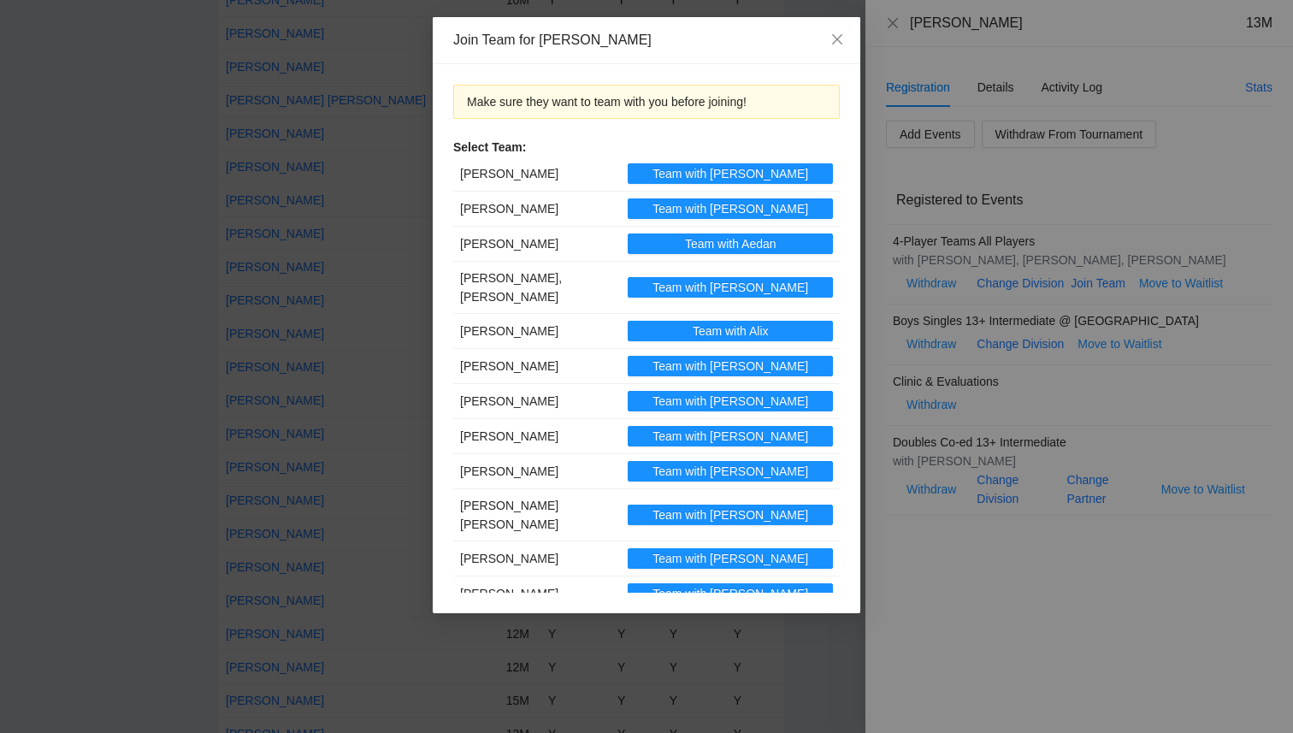
scroll to position [3058, 0]
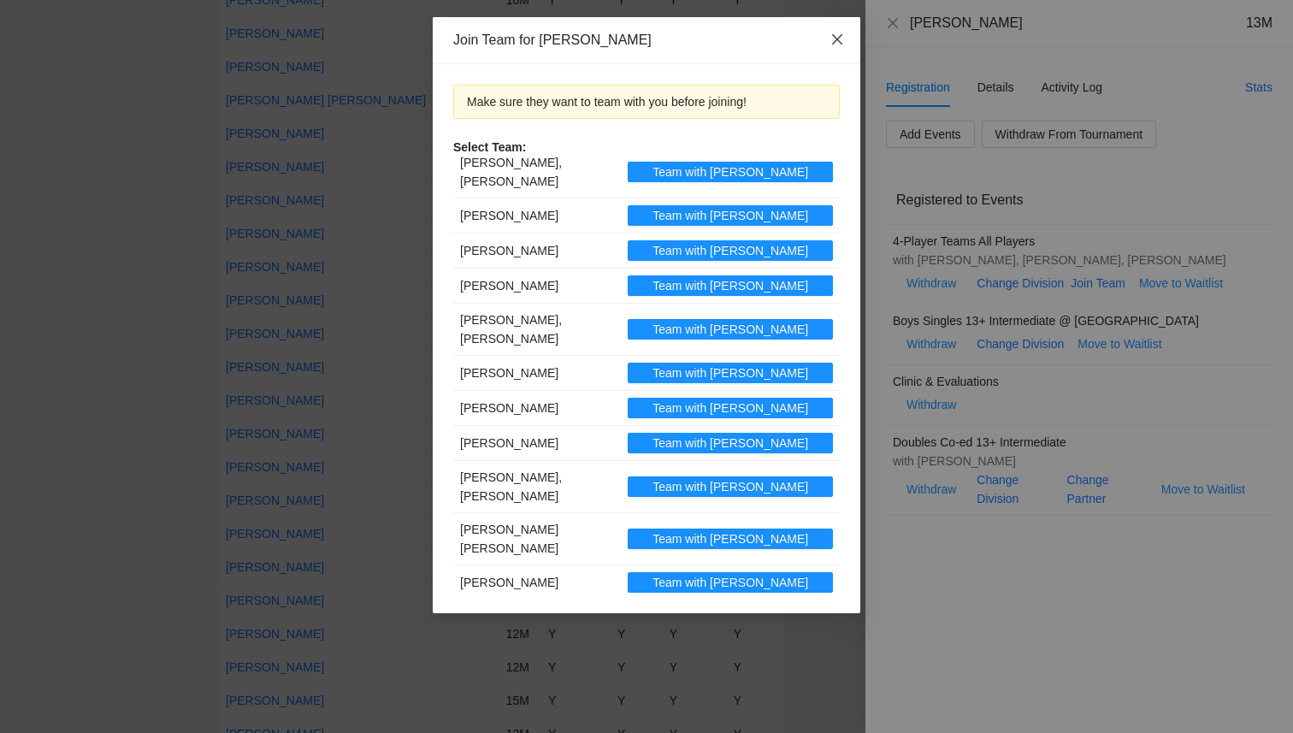
click at [834, 38] on icon "close" at bounding box center [837, 39] width 14 height 14
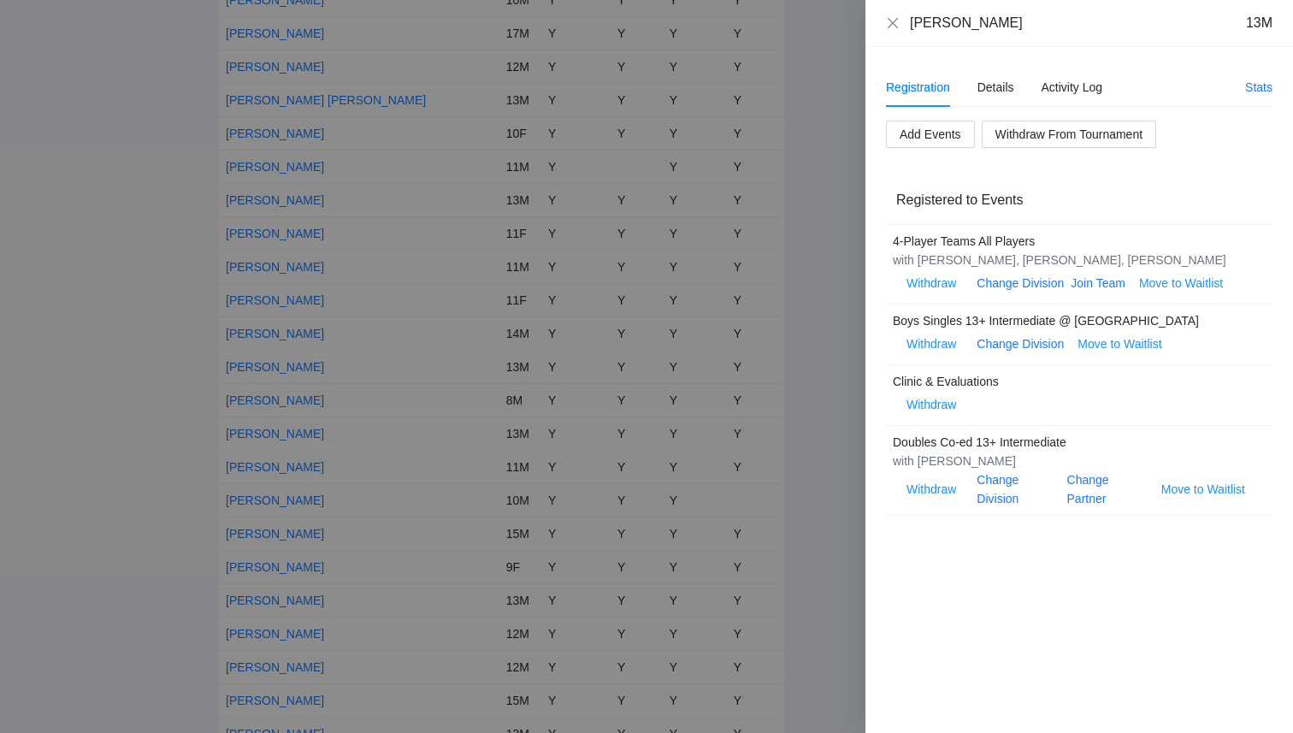
click at [217, 492] on div at bounding box center [646, 366] width 1293 height 733
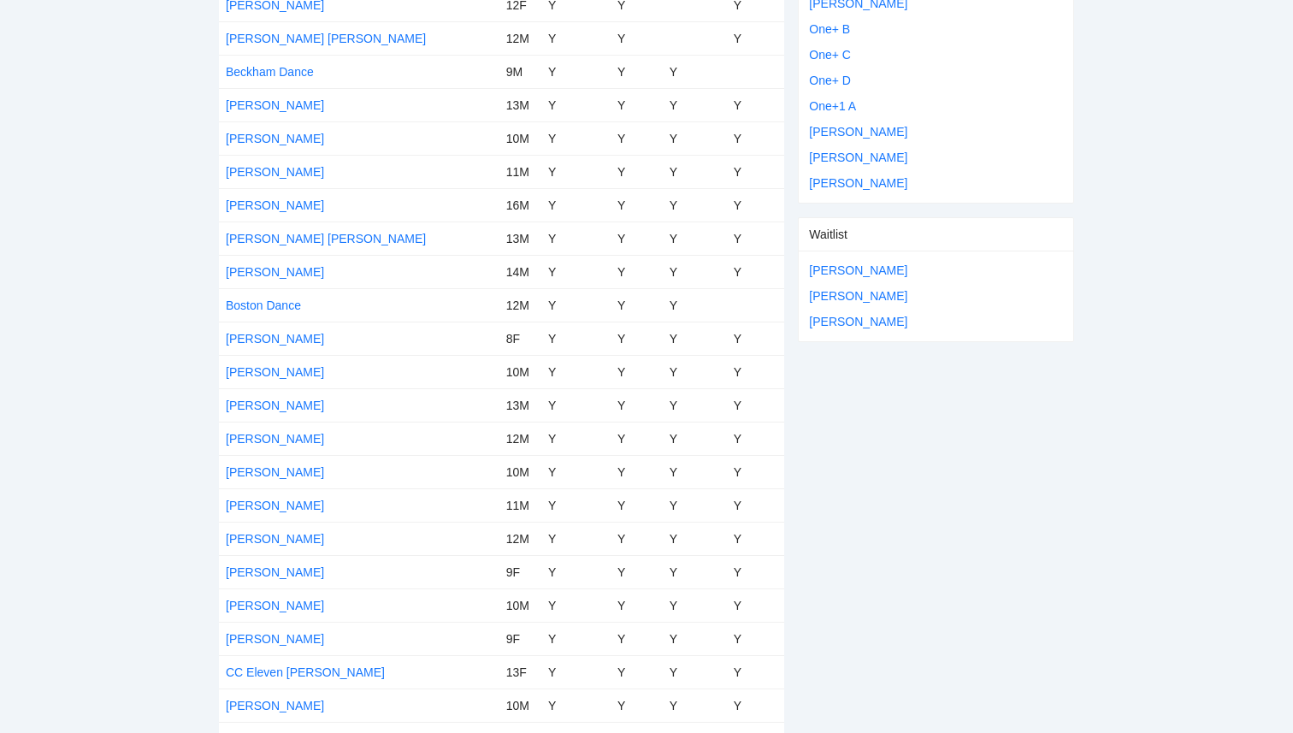
scroll to position [0, 0]
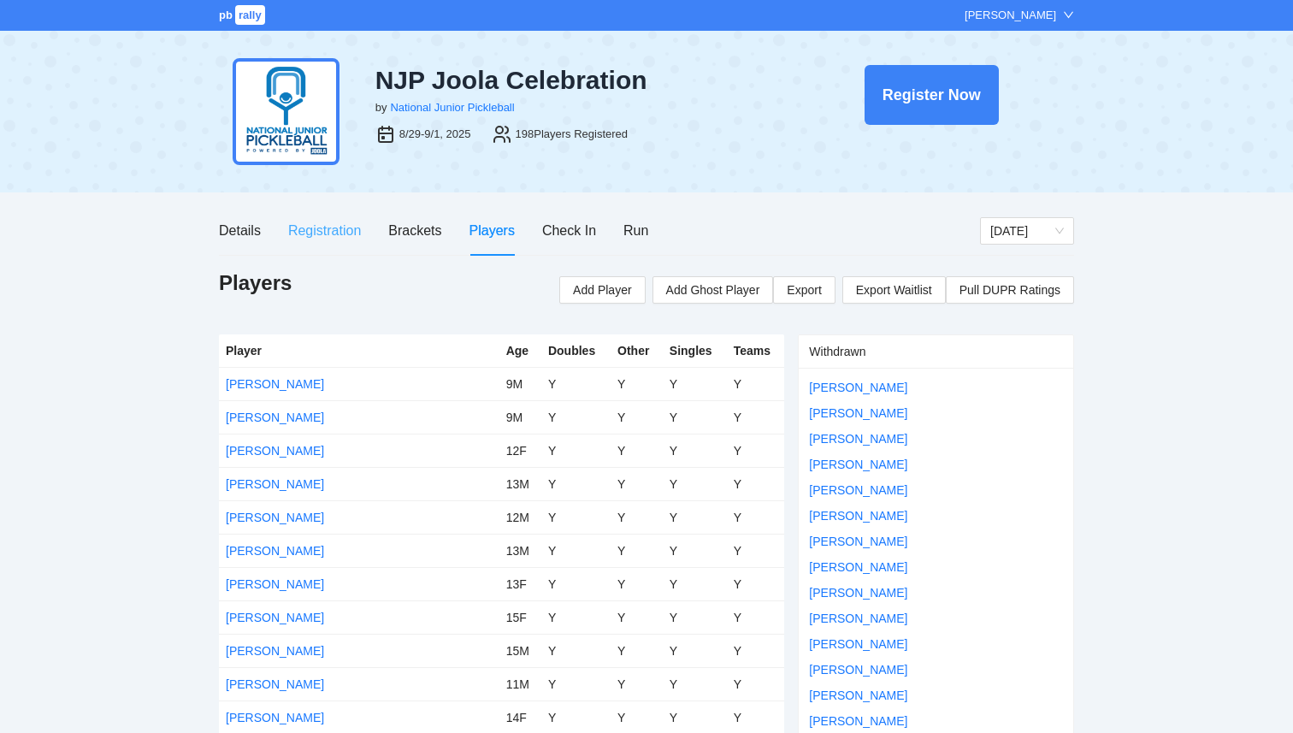
click at [320, 242] on div "Registration" at bounding box center [324, 230] width 73 height 49
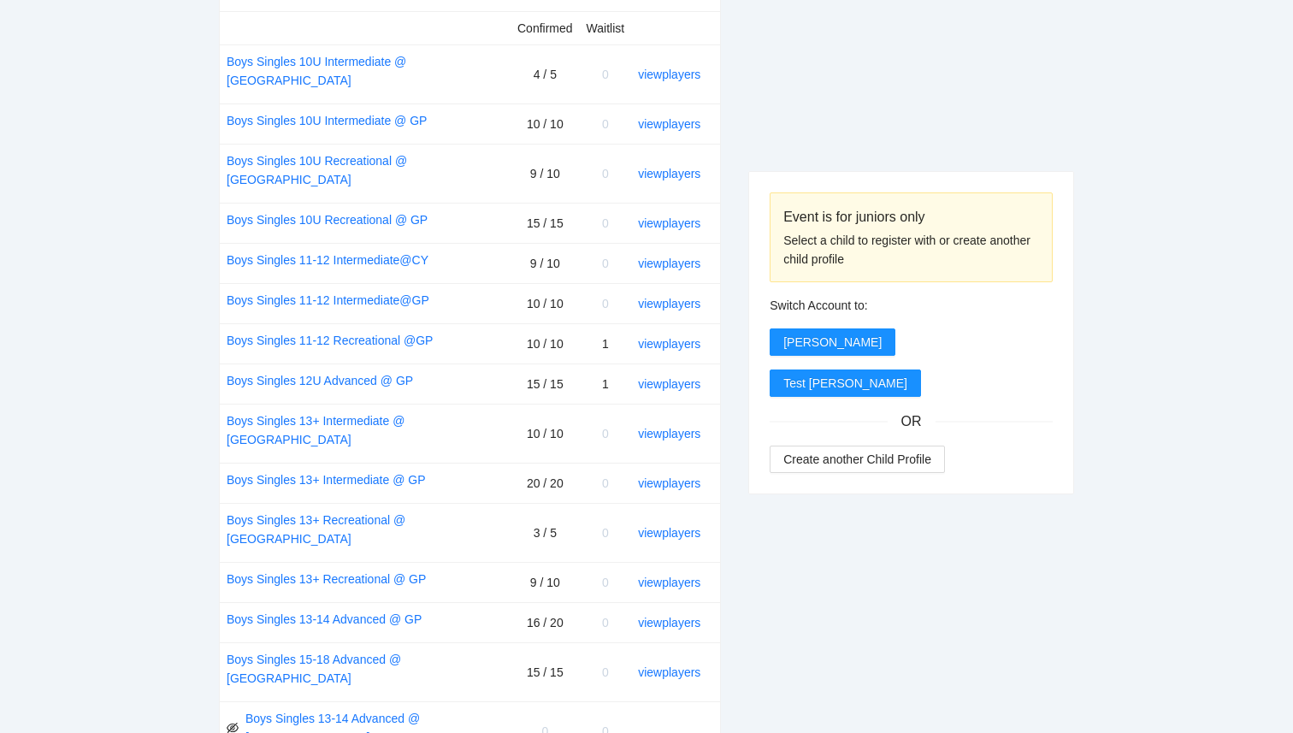
scroll to position [735, 0]
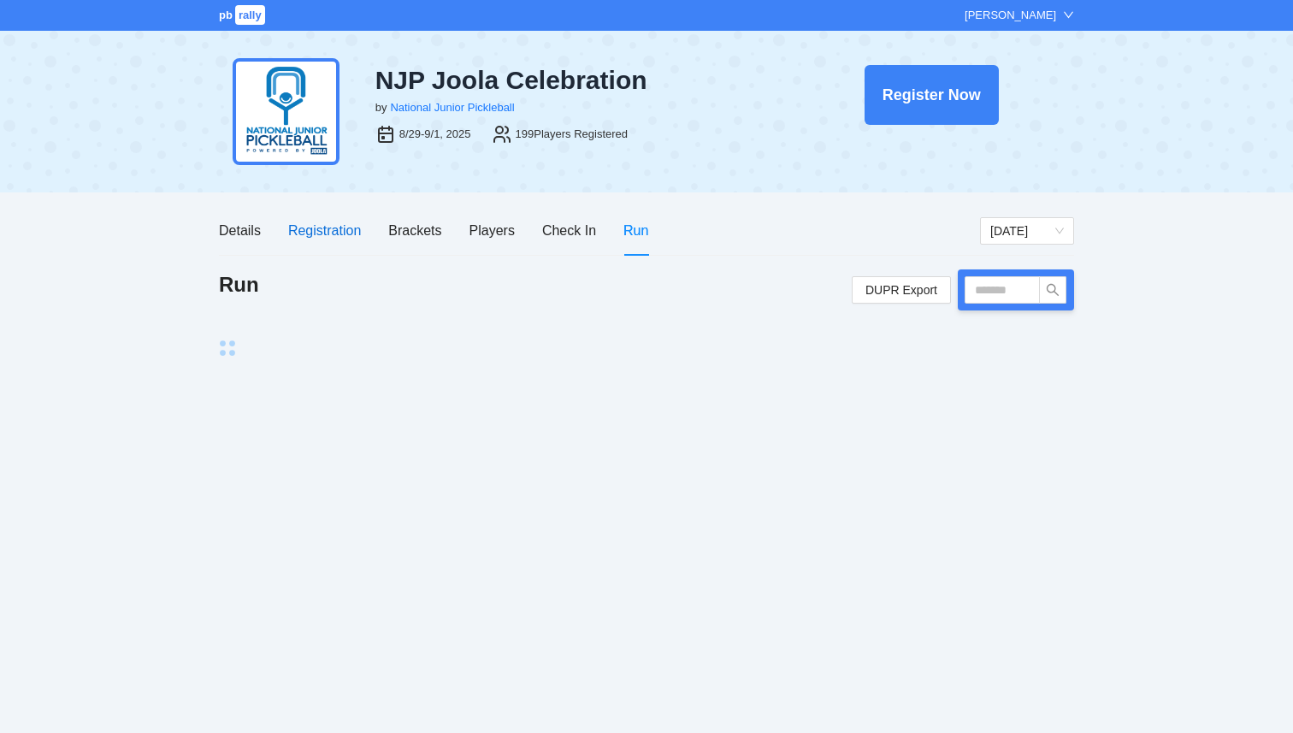
click at [315, 237] on div "Registration" at bounding box center [324, 230] width 73 height 21
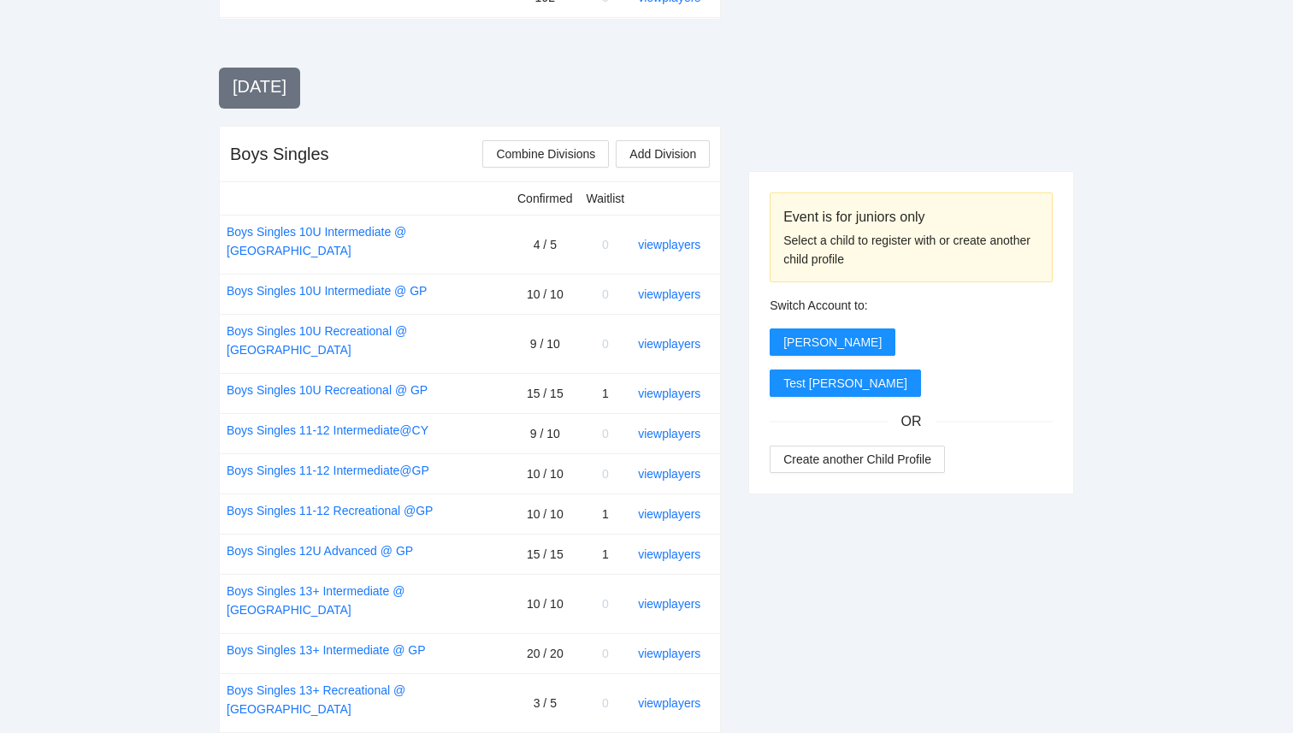
scroll to position [759, 0]
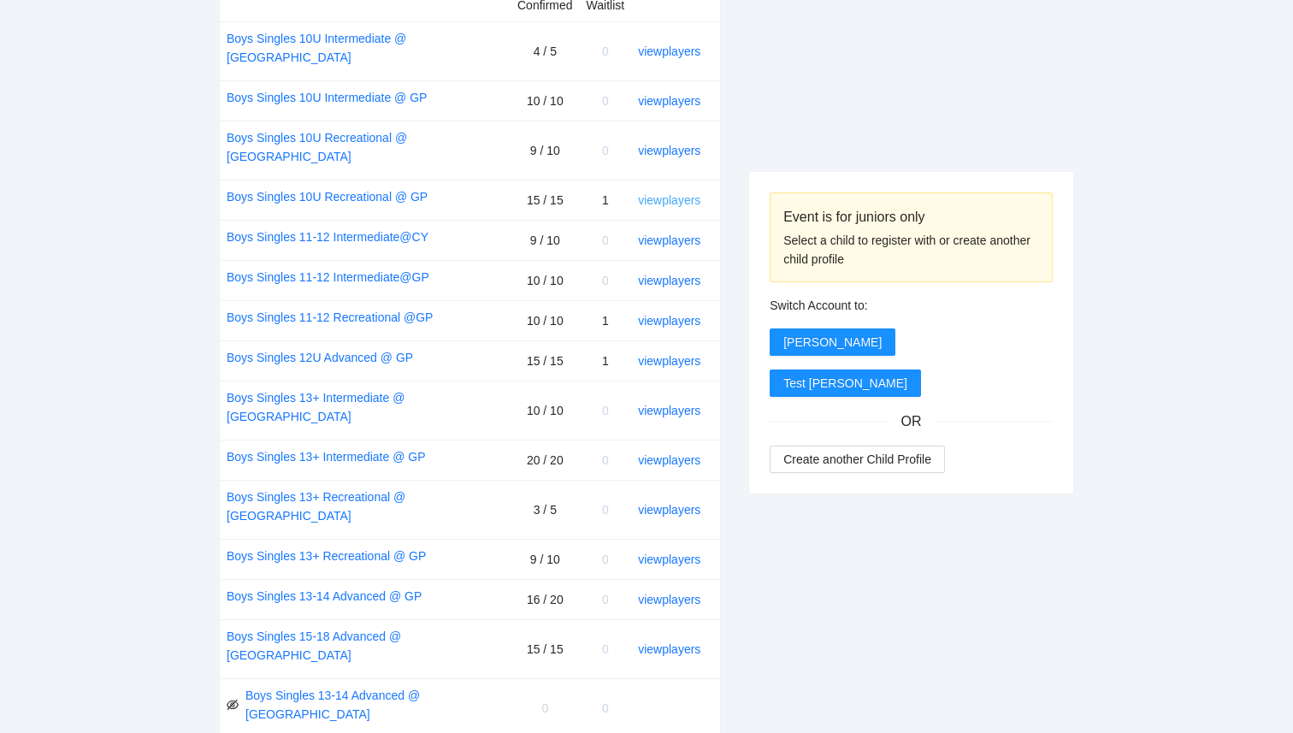
click at [678, 193] on link "view players" at bounding box center [669, 200] width 62 height 14
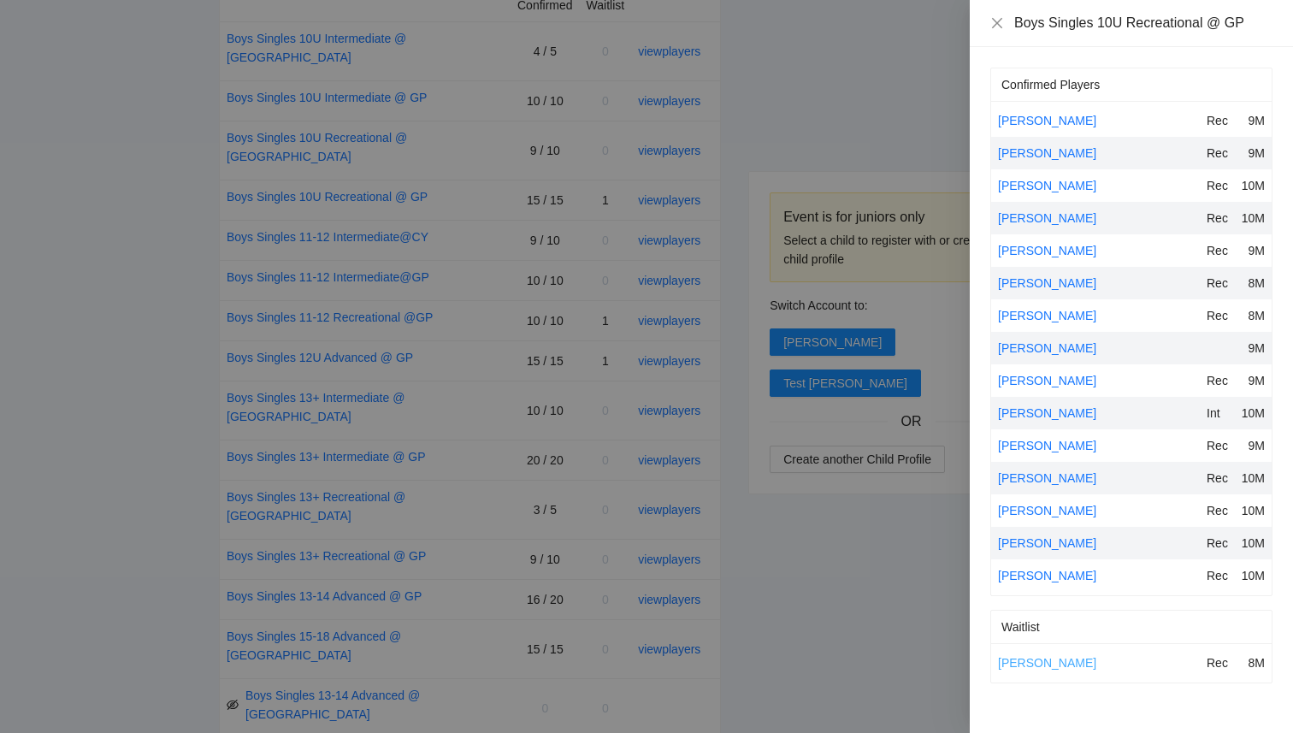
click at [1033, 666] on link "Solomon Garcia" at bounding box center [1047, 663] width 98 height 14
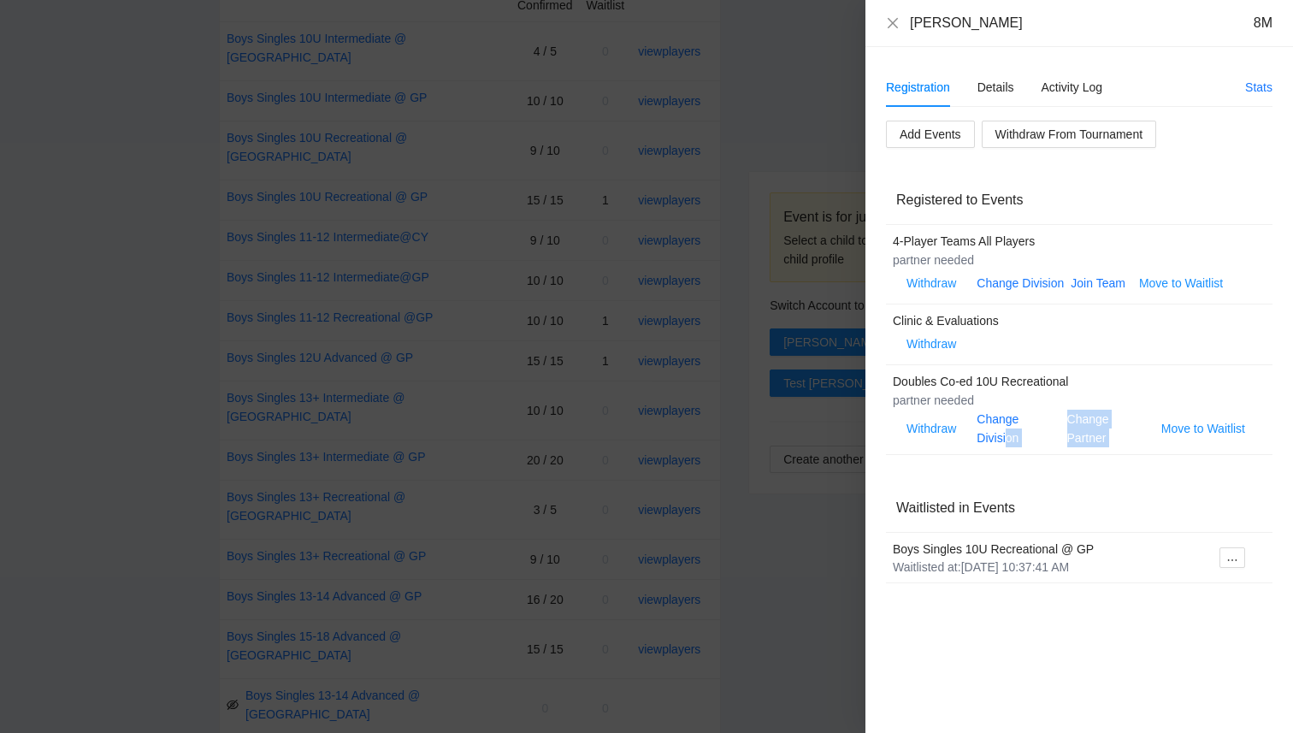
drag, startPoint x: 1005, startPoint y: 433, endPoint x: 1021, endPoint y: 472, distance: 41.4
click at [1022, 472] on div "Add Events Withdraw From Tournament Registered to Events 4-Player Teams All Pla…" at bounding box center [1079, 352] width 386 height 463
click at [1021, 472] on div "Add Events Withdraw From Tournament Registered to Events 4-Player Teams All Pla…" at bounding box center [1079, 352] width 386 height 463
click at [1226, 561] on icon "ellipsis" at bounding box center [1232, 560] width 12 height 12
click at [1193, 597] on span "Register to Event" at bounding box center [1182, 588] width 108 height 19
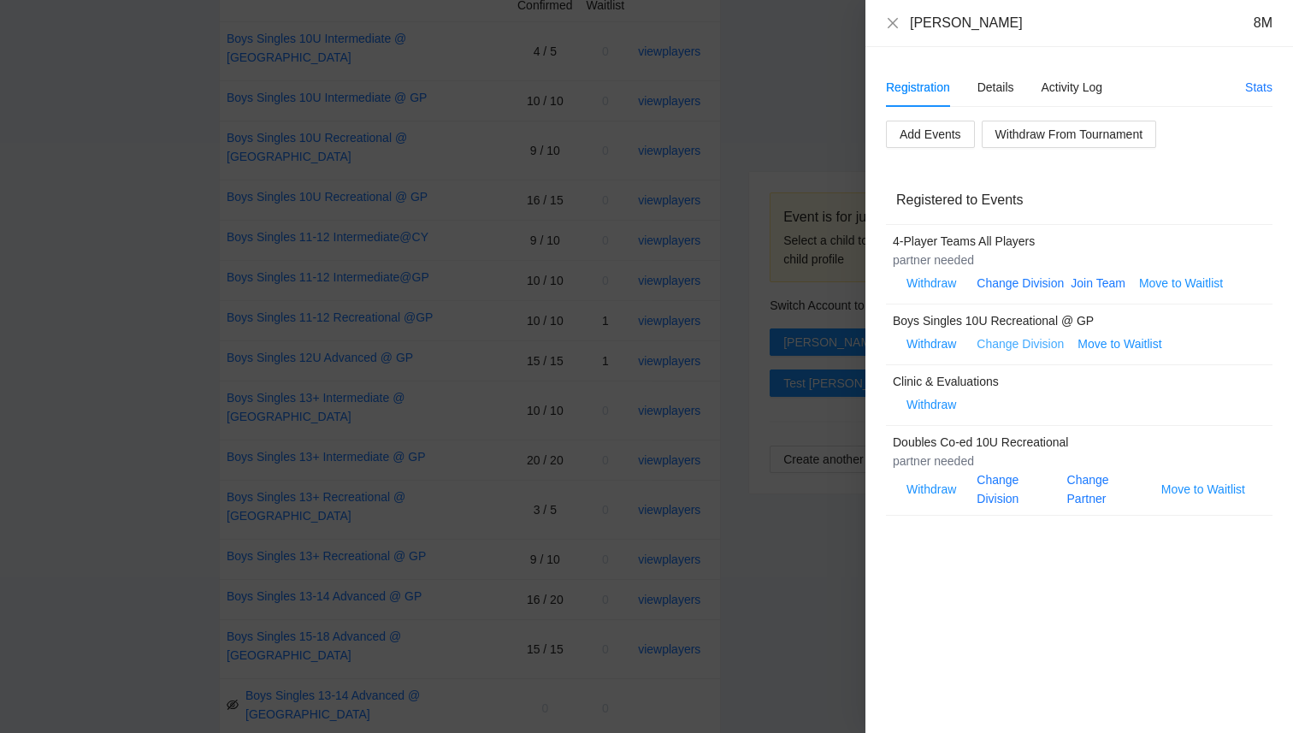
click at [1023, 348] on link "Change Division" at bounding box center [1019, 344] width 87 height 14
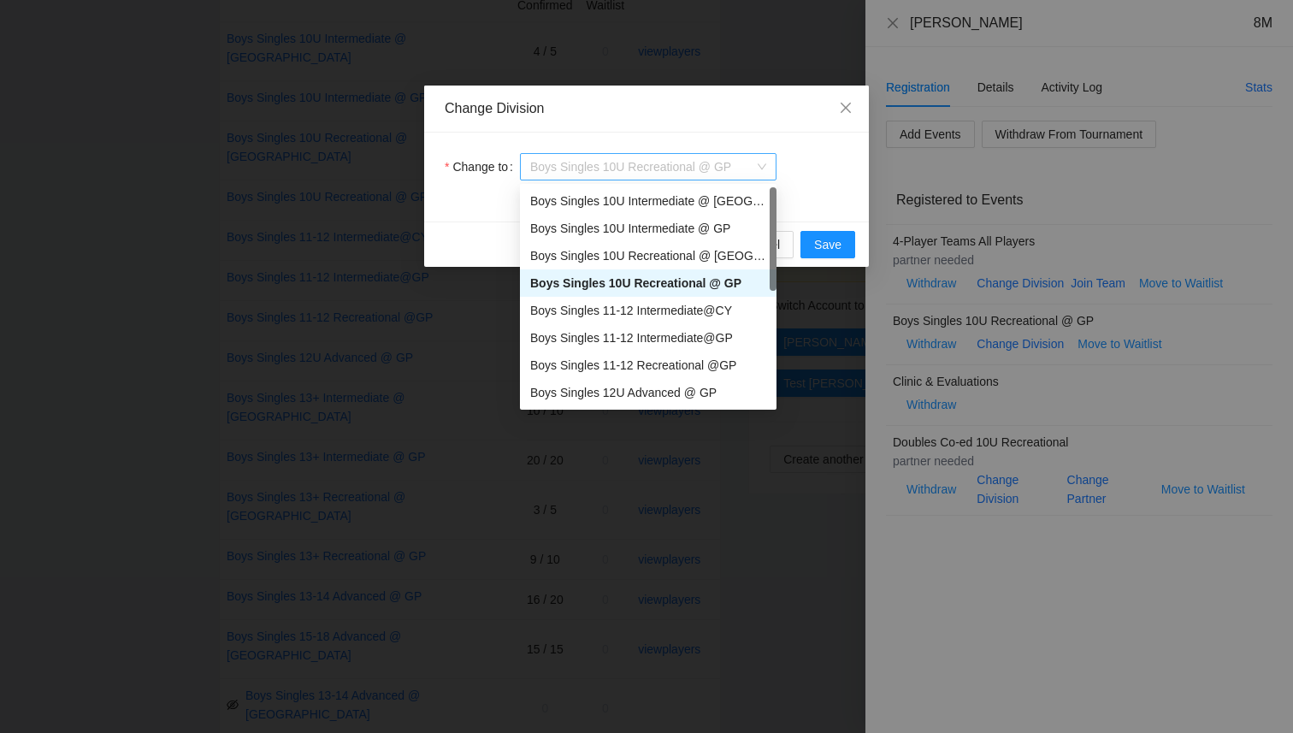
click at [622, 179] on span "Boys Singles 10U Recreational @ GP" at bounding box center [648, 167] width 236 height 26
click at [652, 258] on div "Boys Singles 10U Recreational @ CY" at bounding box center [648, 255] width 236 height 19
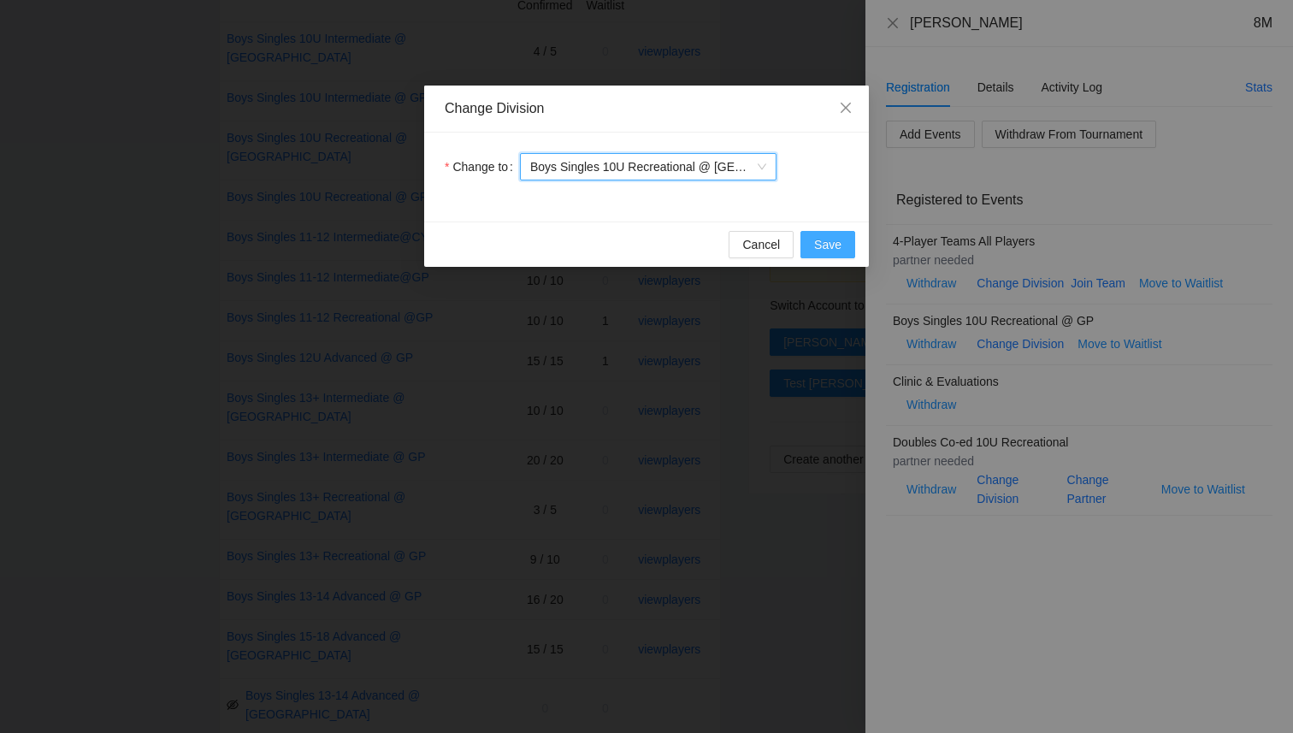
click at [825, 253] on span "Save" at bounding box center [827, 244] width 27 height 19
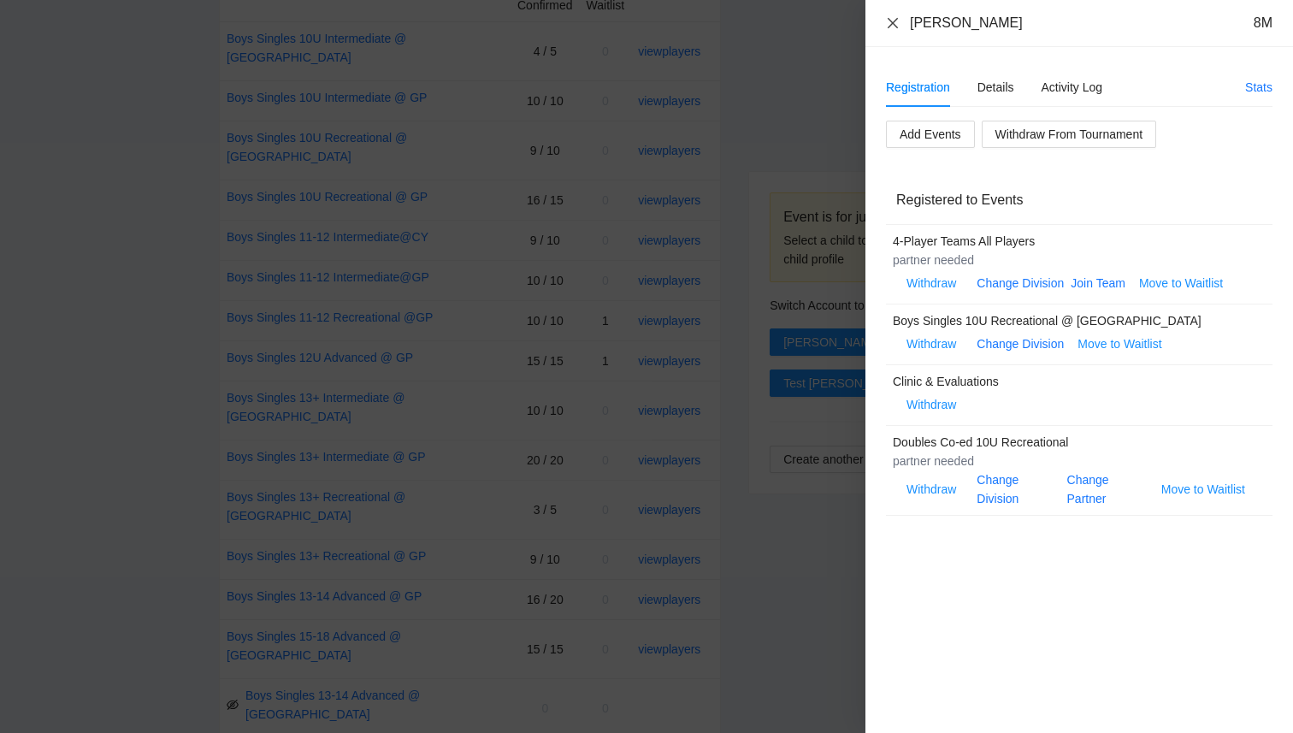
click at [889, 26] on icon "close" at bounding box center [892, 22] width 10 height 10
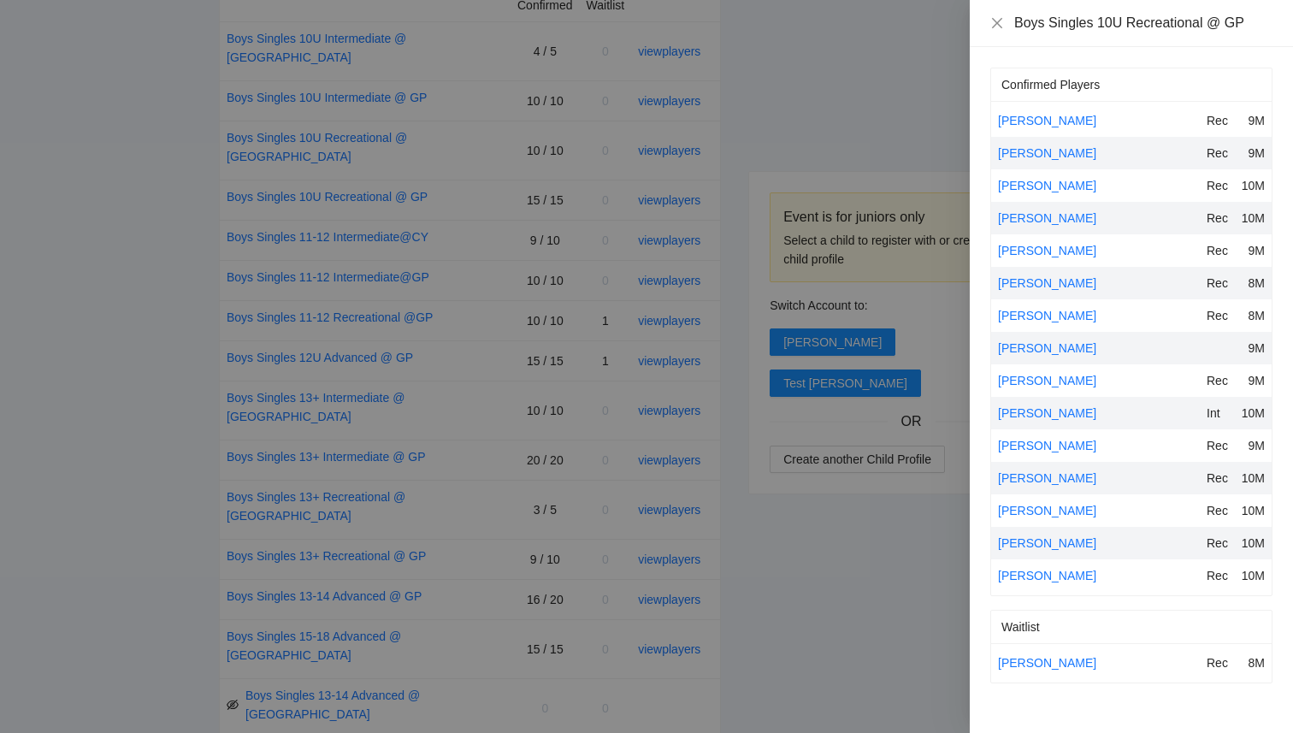
click at [856, 61] on div at bounding box center [646, 366] width 1293 height 733
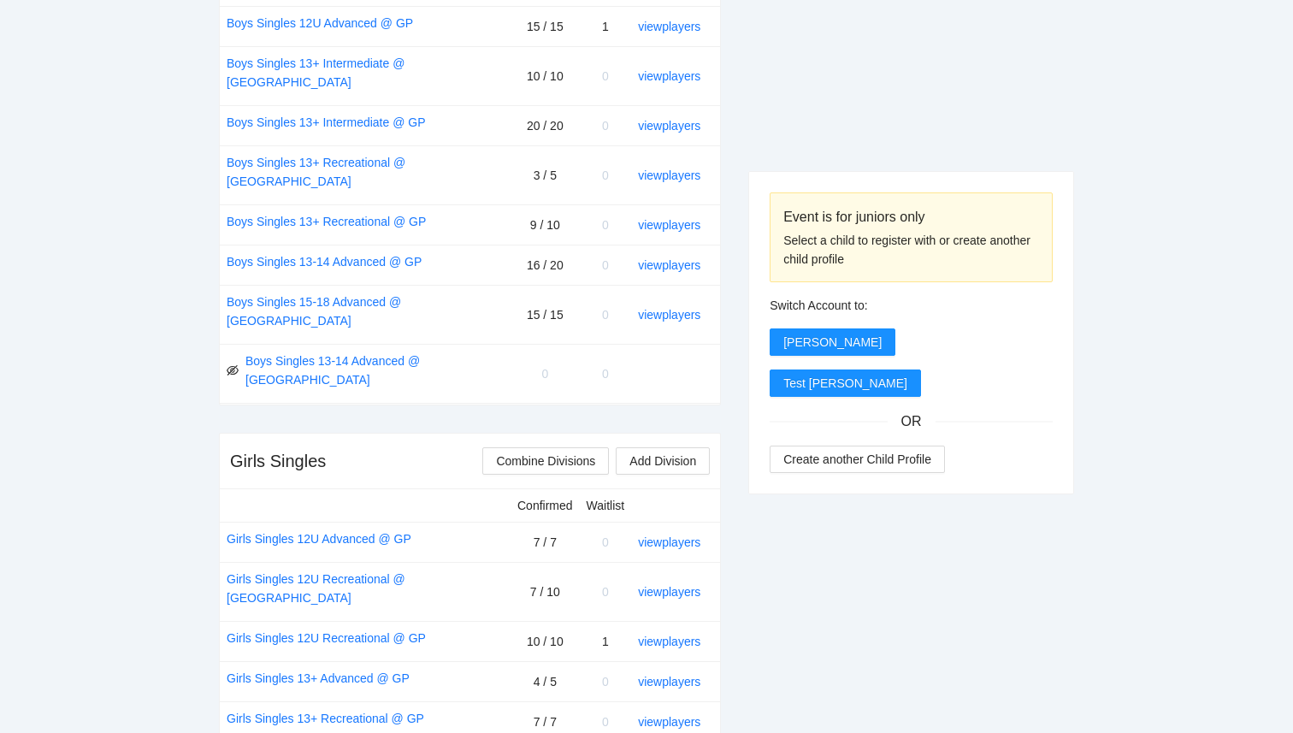
scroll to position [1104, 0]
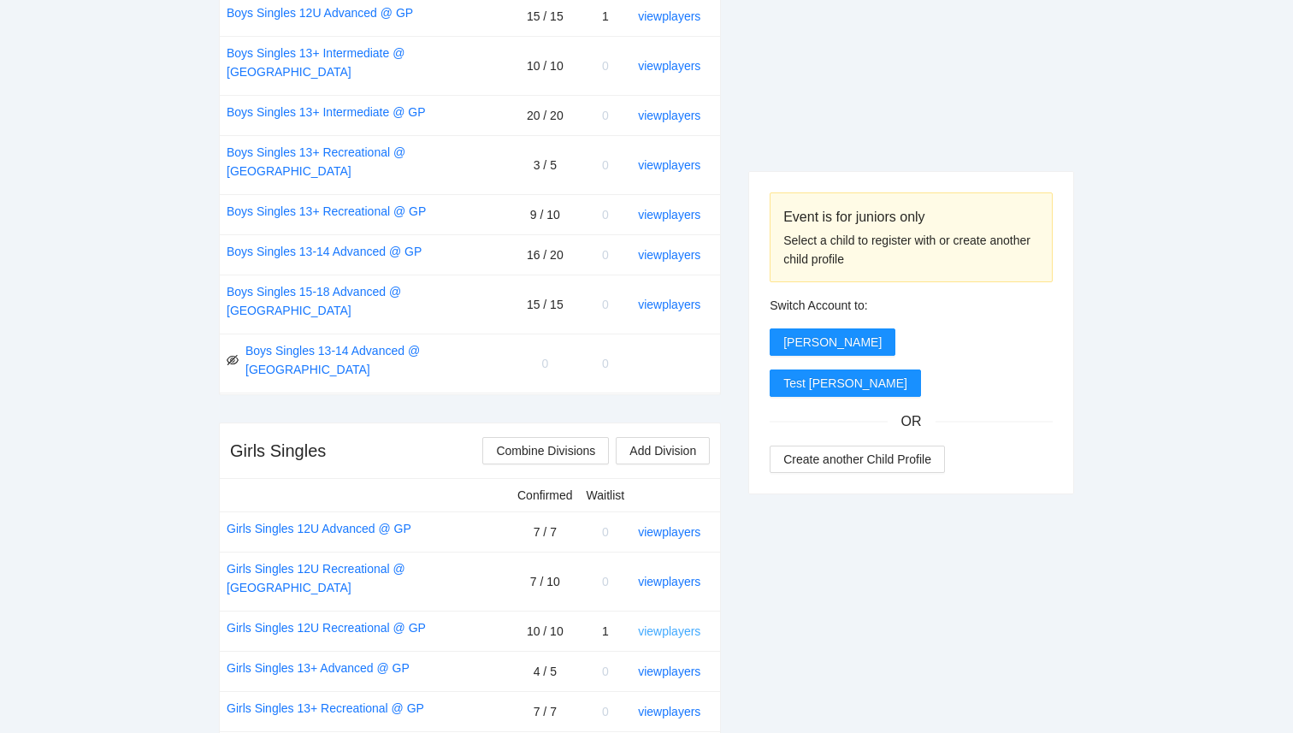
click at [685, 624] on link "view players" at bounding box center [669, 631] width 62 height 14
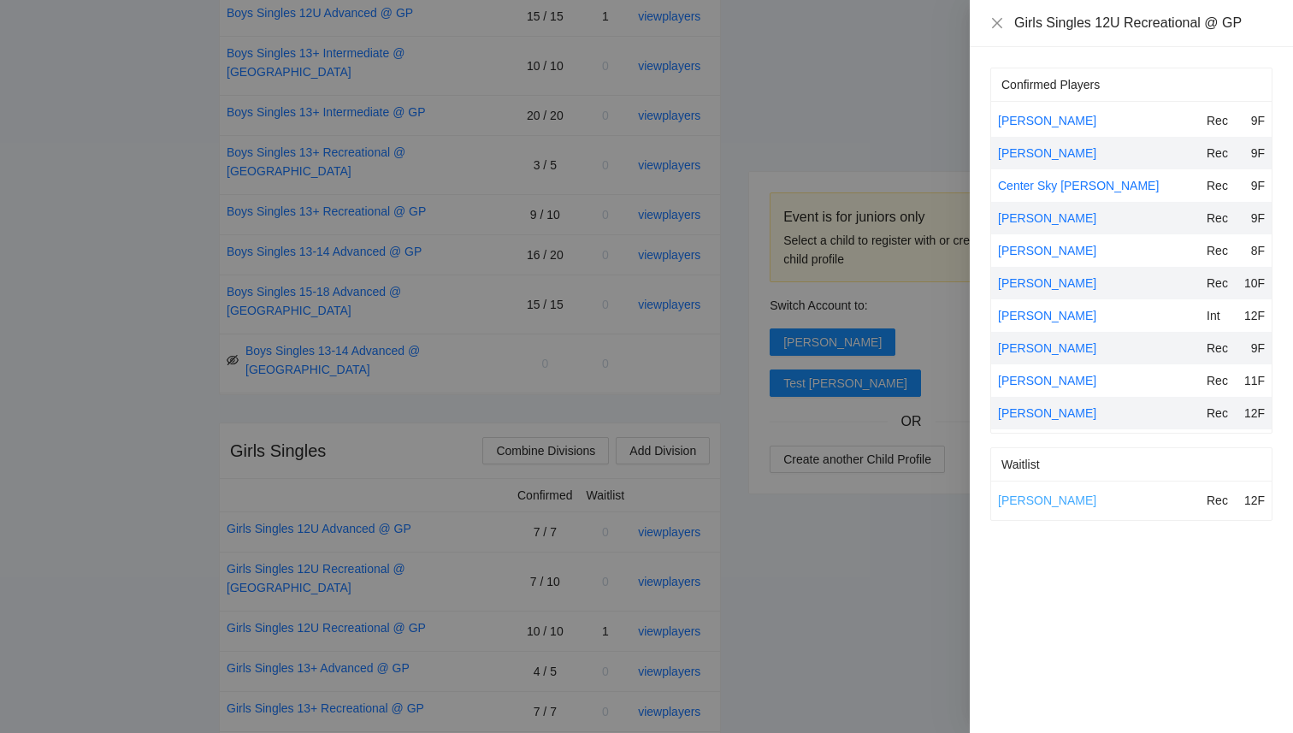
click at [1034, 504] on link "Avery Posillico" at bounding box center [1047, 500] width 98 height 14
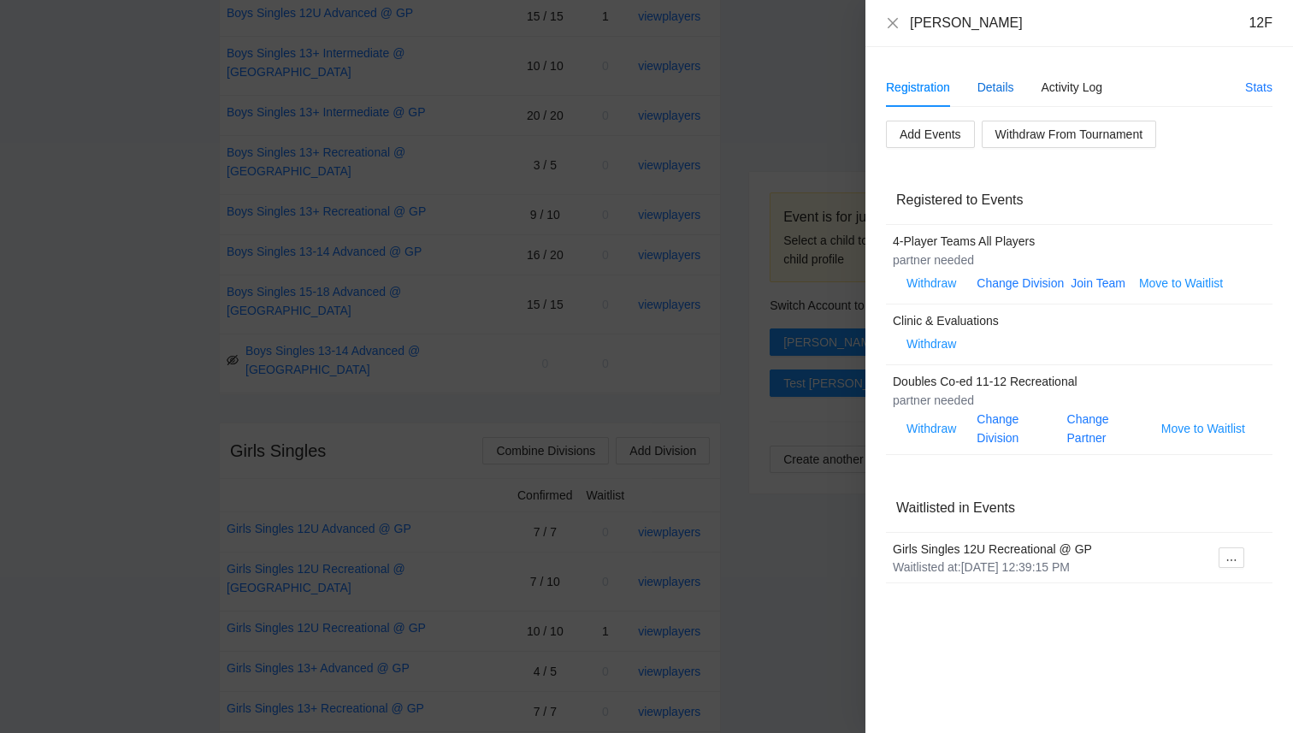
click at [980, 89] on div "Details" at bounding box center [995, 87] width 37 height 19
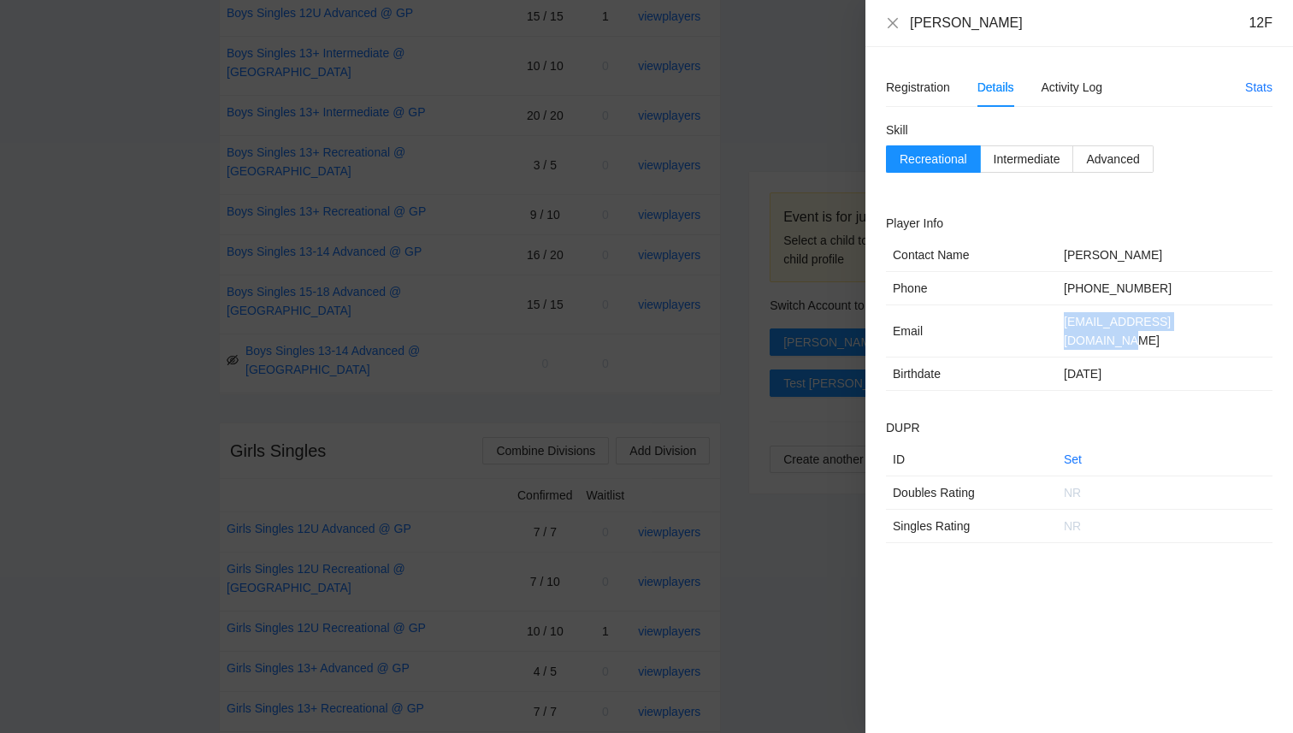
drag, startPoint x: 1225, startPoint y: 324, endPoint x: 1026, endPoint y: 324, distance: 199.2
click at [1026, 324] on tr "Email tracymposillico@gmail.com" at bounding box center [1079, 331] width 386 height 52
copy tr "tracymposillico@gmail.com"
click at [786, 514] on div at bounding box center [646, 366] width 1293 height 733
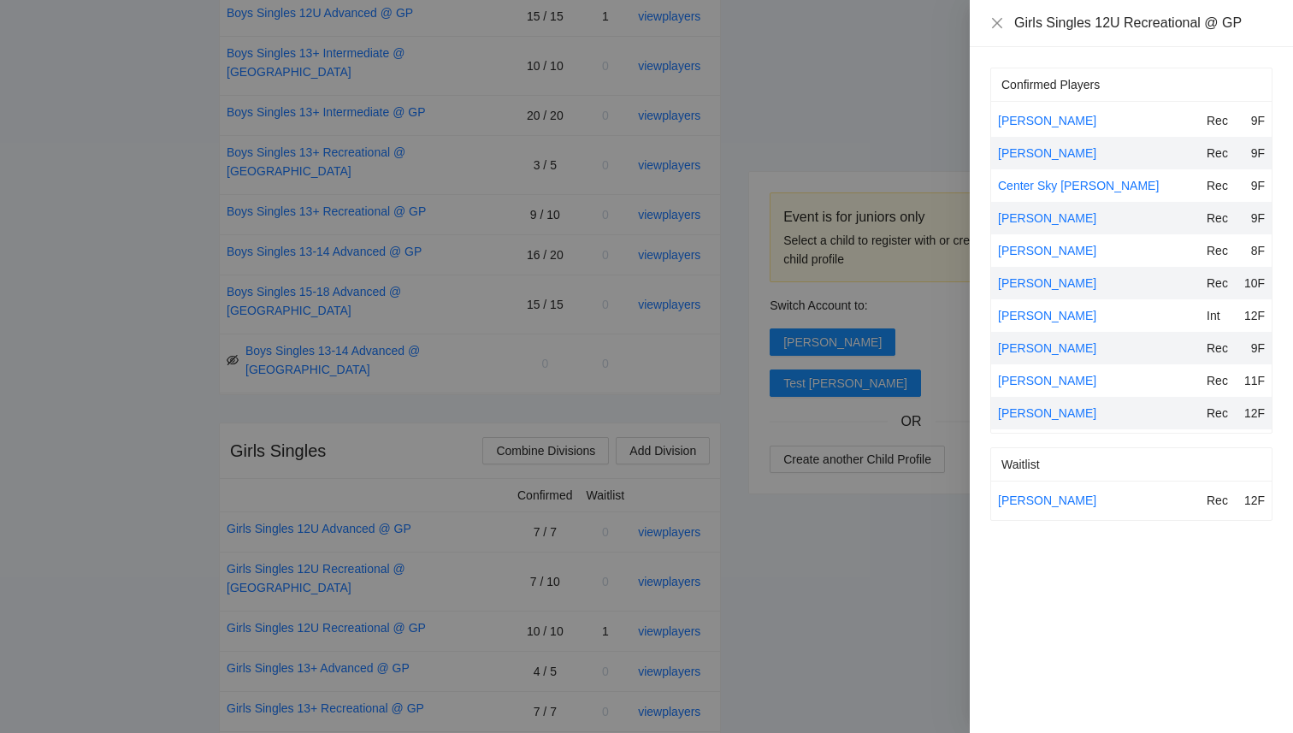
click at [723, 571] on div at bounding box center [646, 366] width 1293 height 733
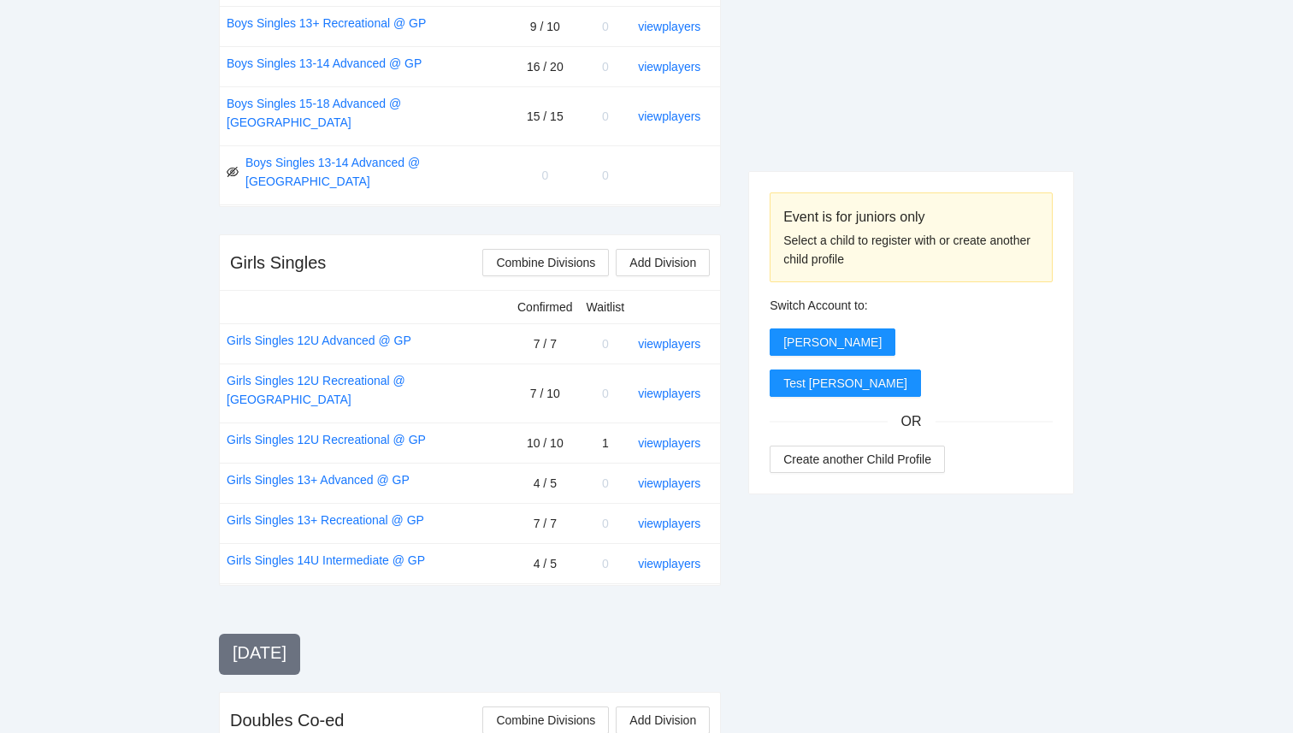
scroll to position [1290, 0]
click at [681, 438] on link "view players" at bounding box center [669, 445] width 62 height 14
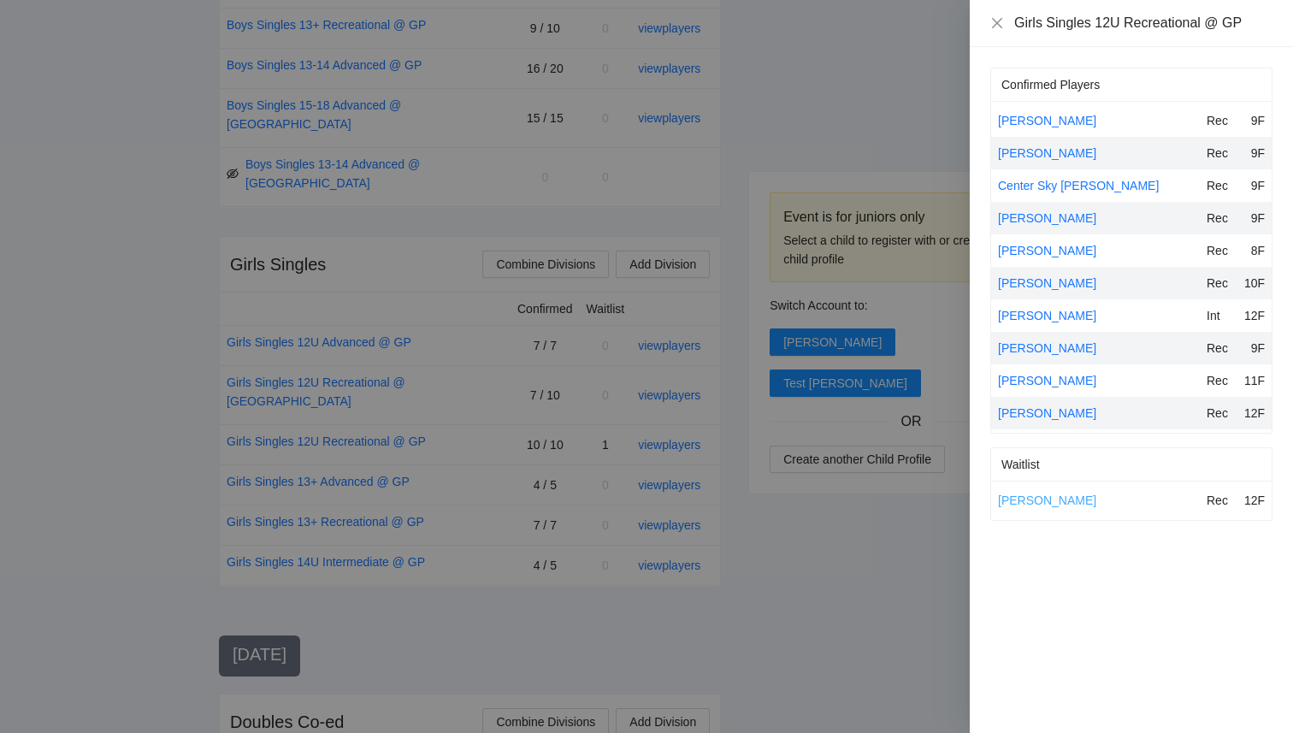
click at [1051, 498] on link "Avery Posillico" at bounding box center [1047, 500] width 98 height 14
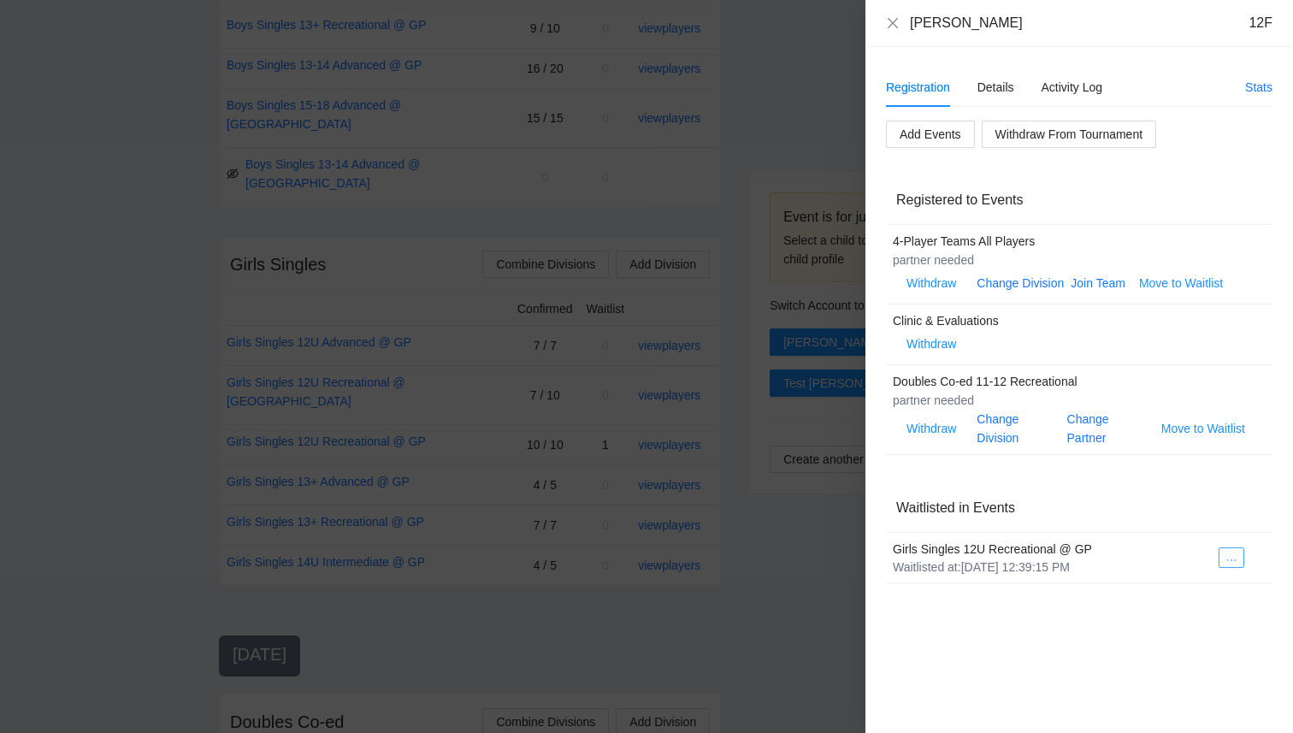
click at [1232, 562] on icon "ellipsis" at bounding box center [1231, 560] width 12 height 12
click at [1192, 597] on span "Register to Event" at bounding box center [1180, 589] width 108 height 19
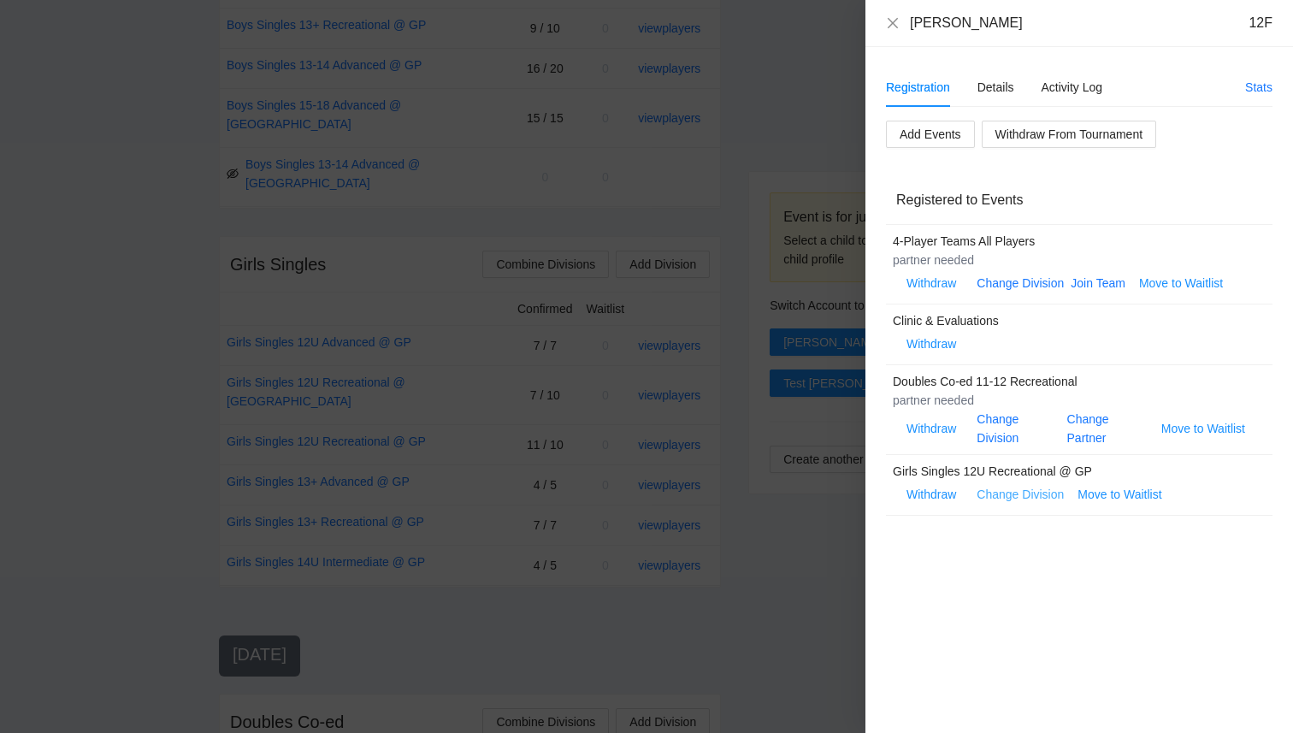
click at [1035, 492] on link "Change Division" at bounding box center [1019, 494] width 87 height 14
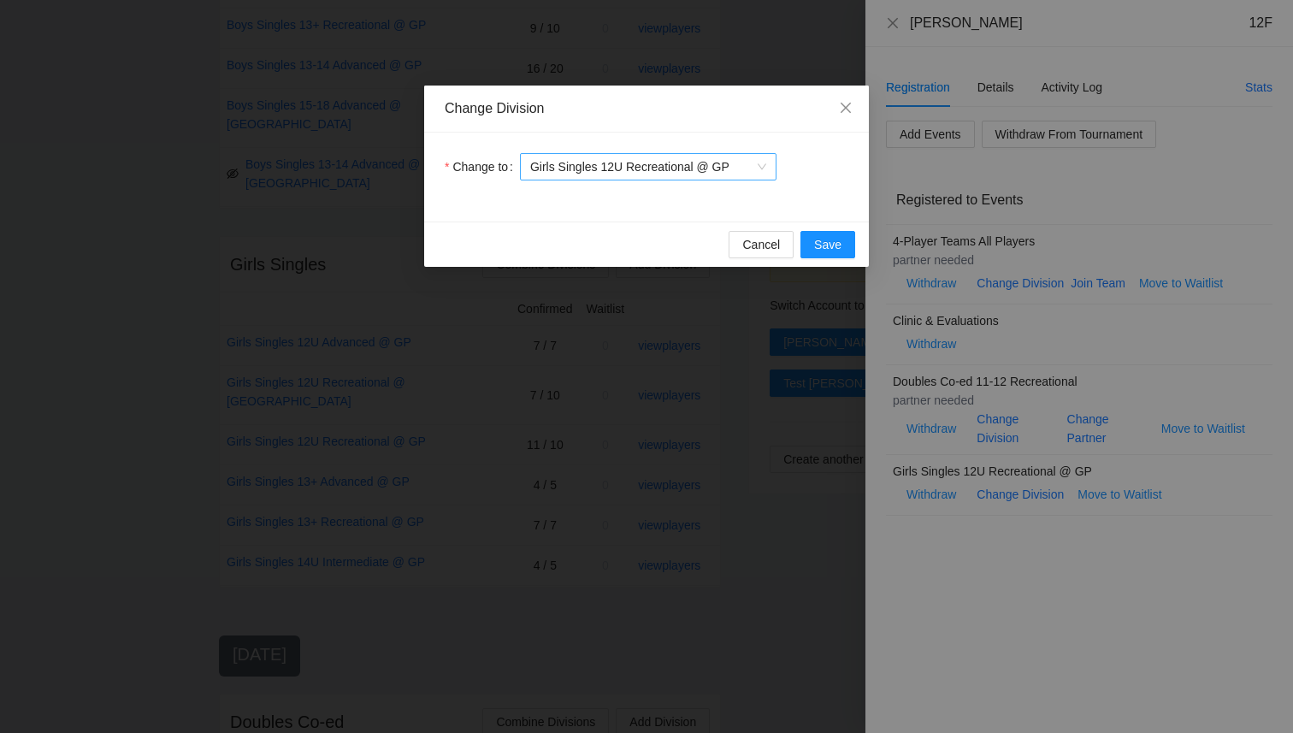
click at [704, 164] on span "Girls Singles 12U Recreational @ GP" at bounding box center [648, 167] width 236 height 26
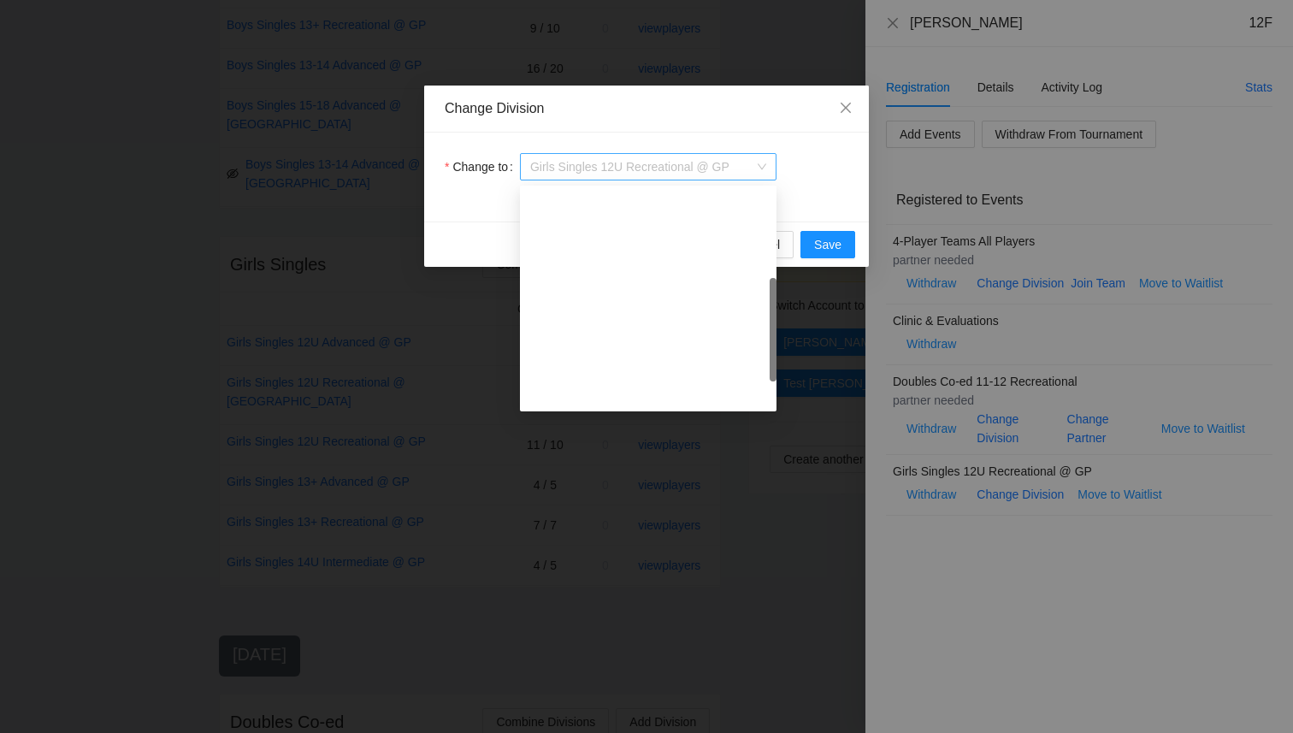
scroll to position [274, 0]
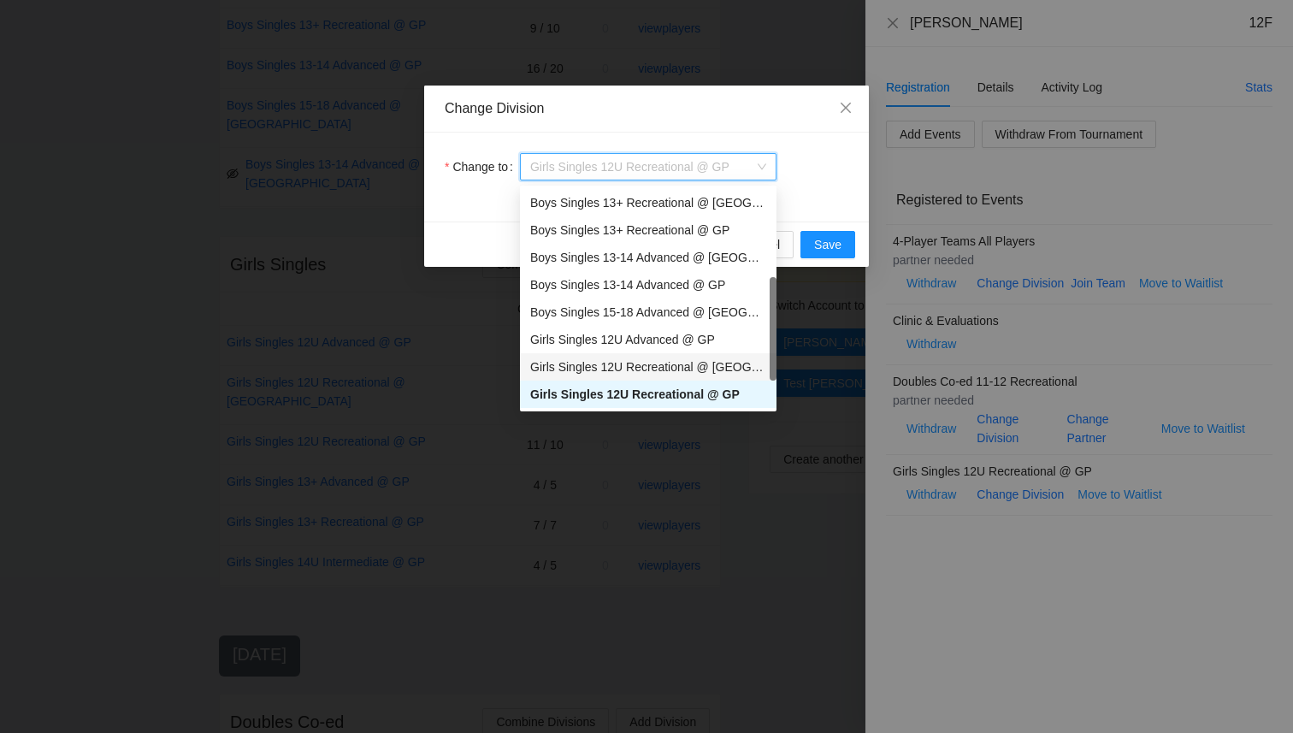
click at [717, 369] on div "Girls Singles 12U Recreational @ CY" at bounding box center [648, 366] width 236 height 19
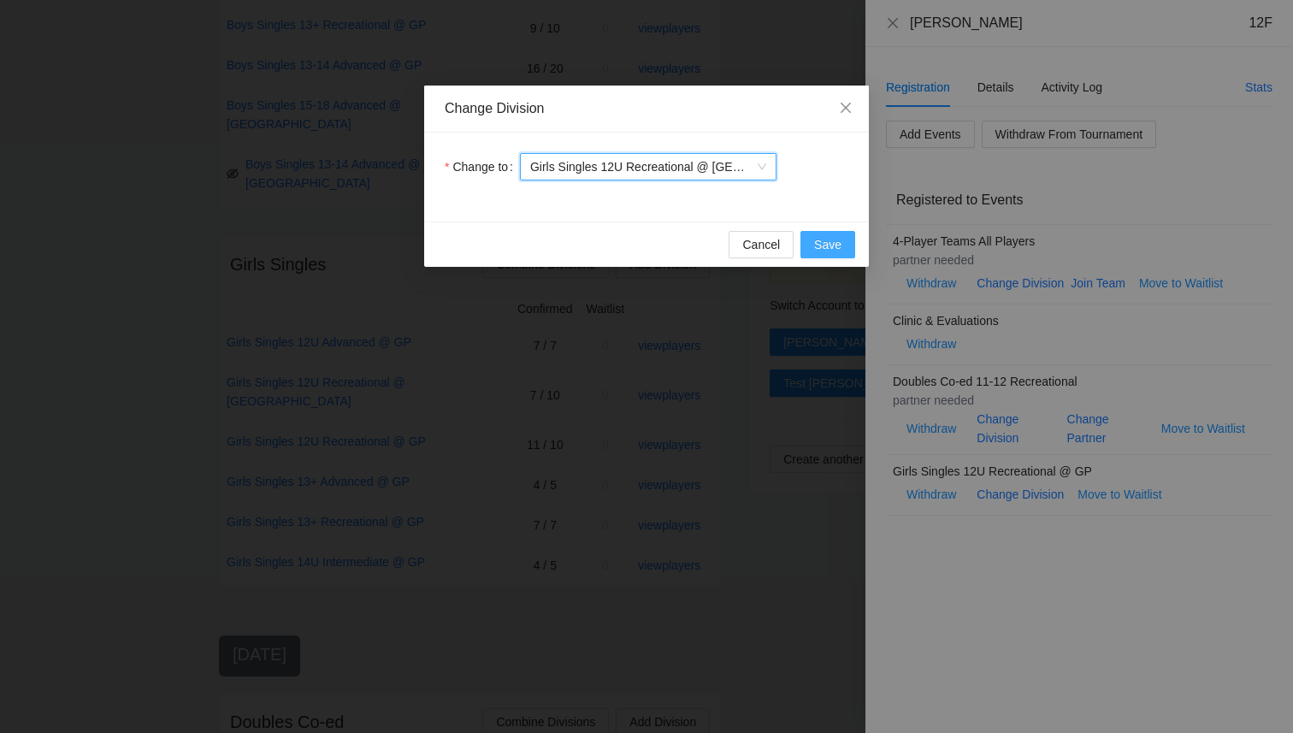
click at [828, 247] on span "Save" at bounding box center [827, 244] width 27 height 19
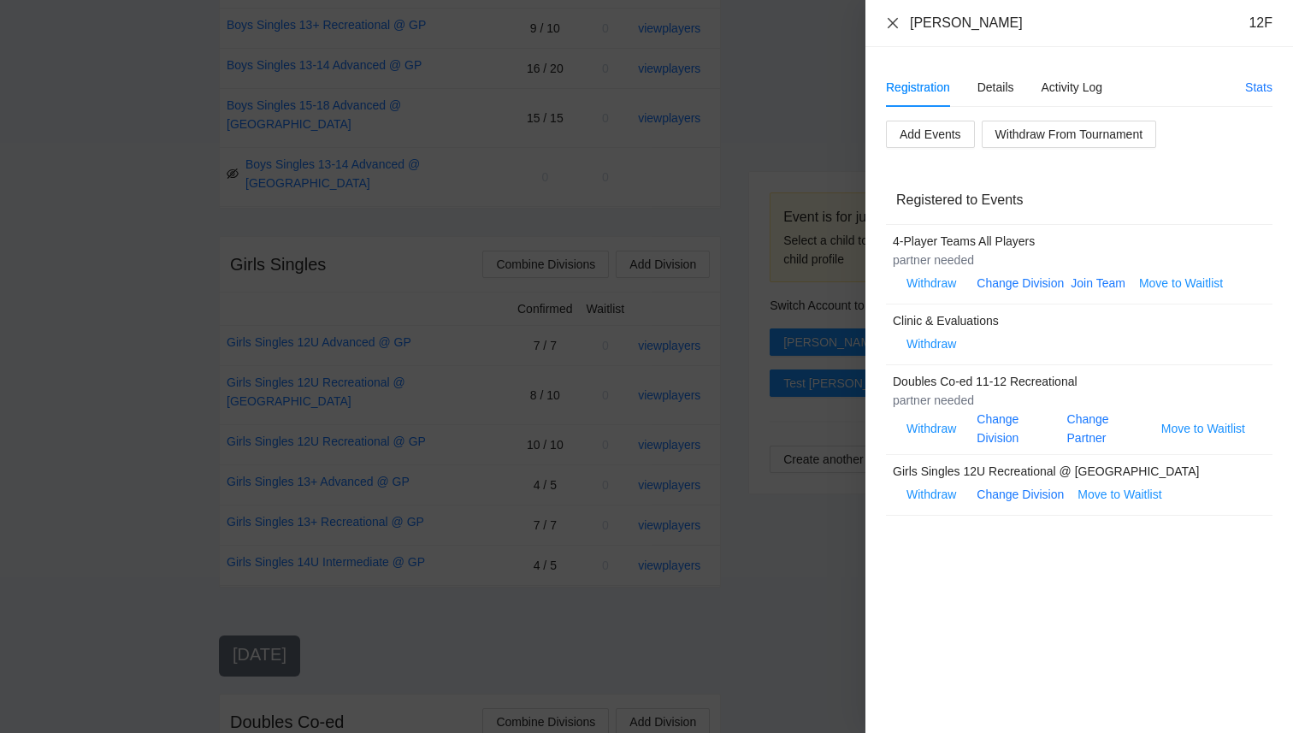
click at [892, 20] on icon "close" at bounding box center [893, 23] width 14 height 14
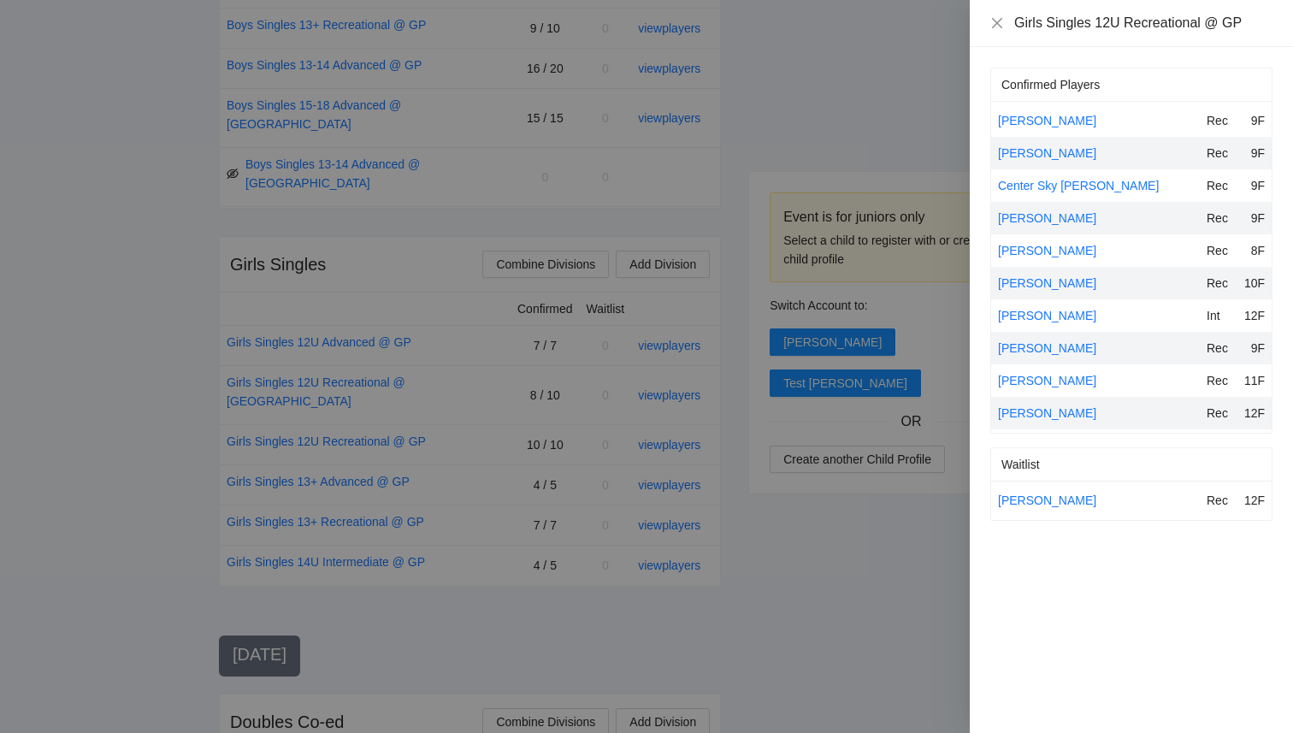
click at [806, 145] on div at bounding box center [646, 366] width 1293 height 733
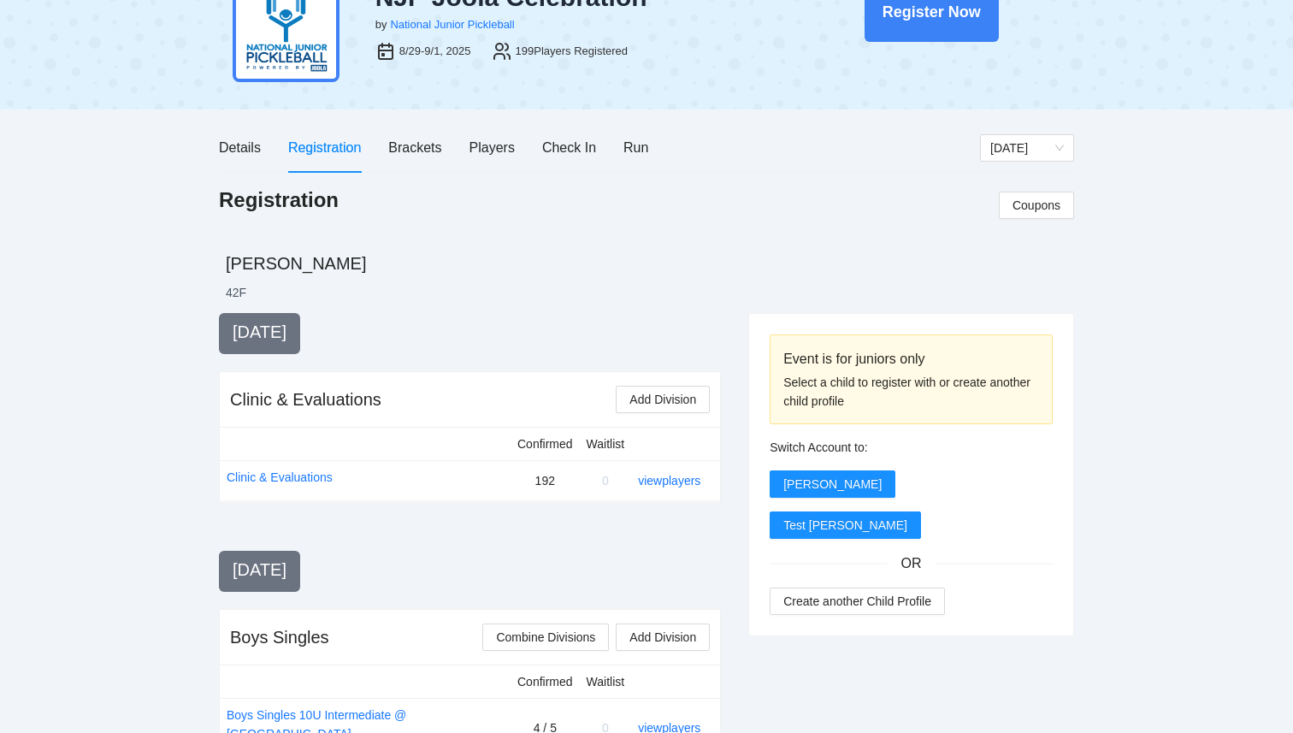
scroll to position [0, 0]
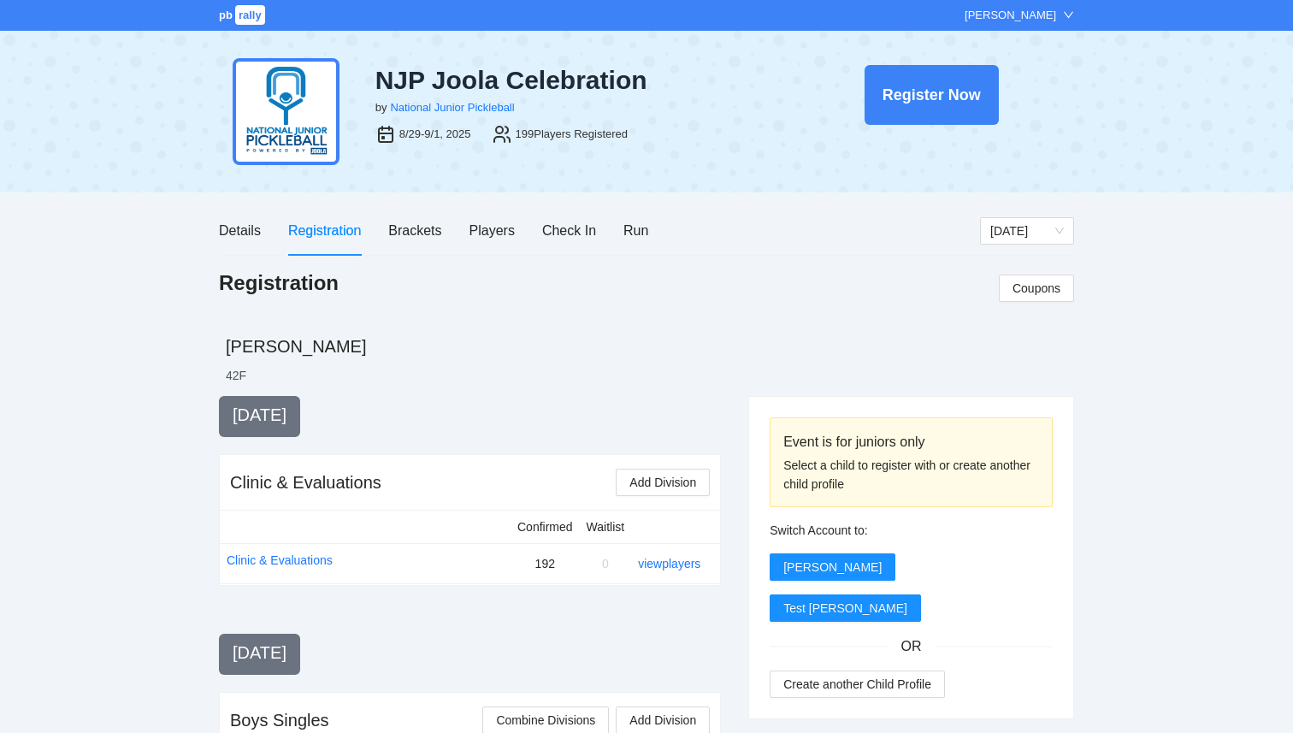
click at [227, 18] on span "pb" at bounding box center [226, 15] width 14 height 13
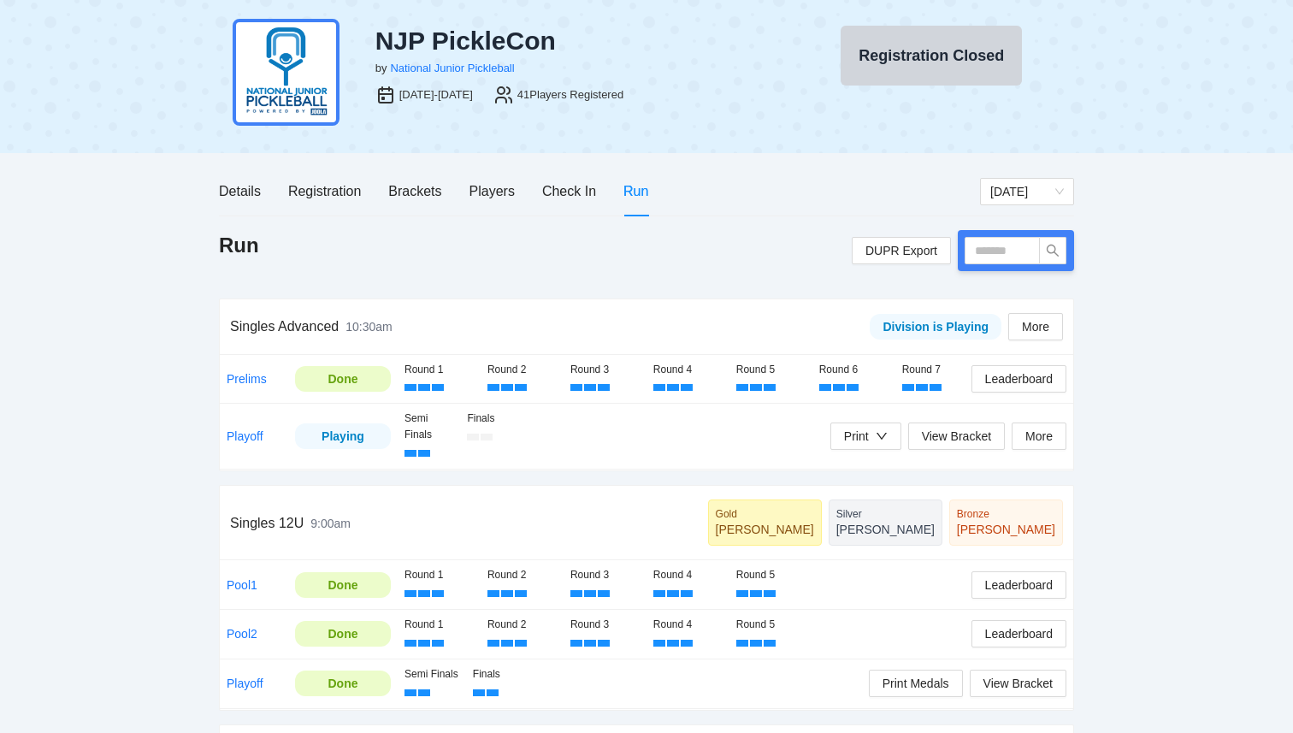
scroll to position [45, 0]
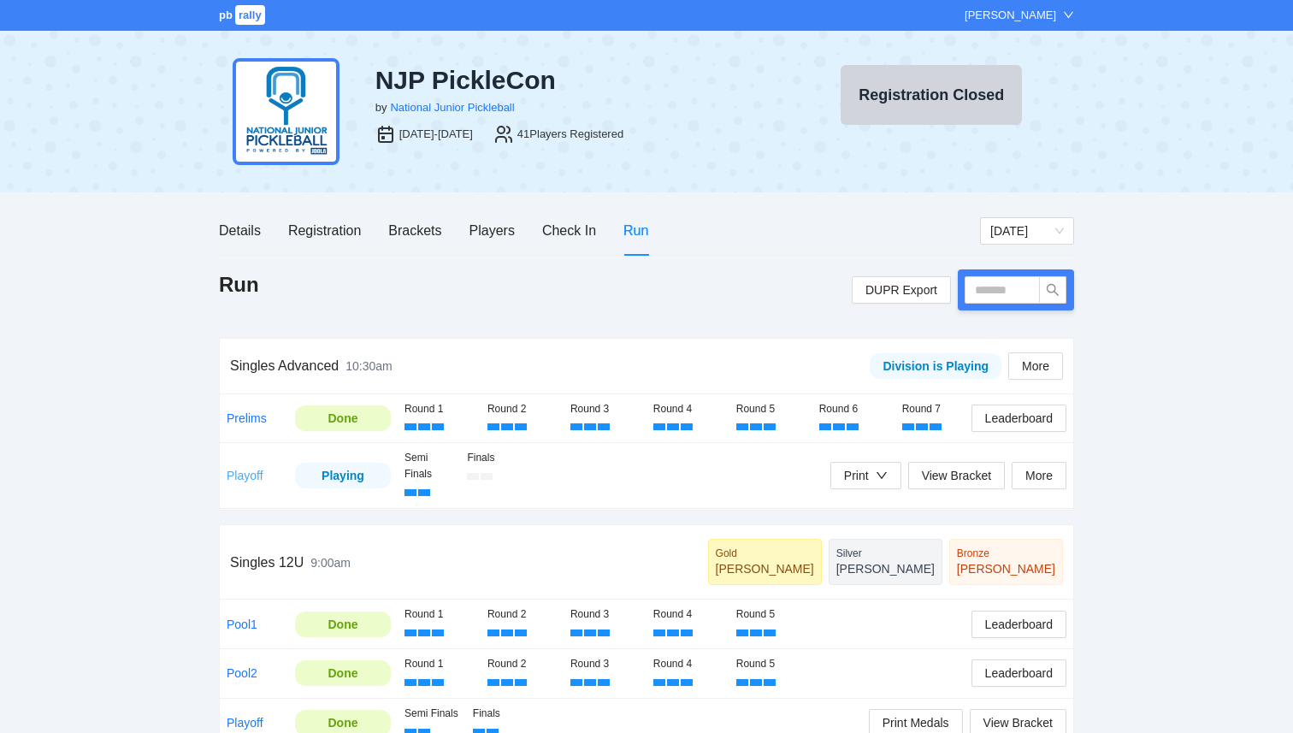
click at [235, 478] on link "Playoff" at bounding box center [245, 475] width 37 height 14
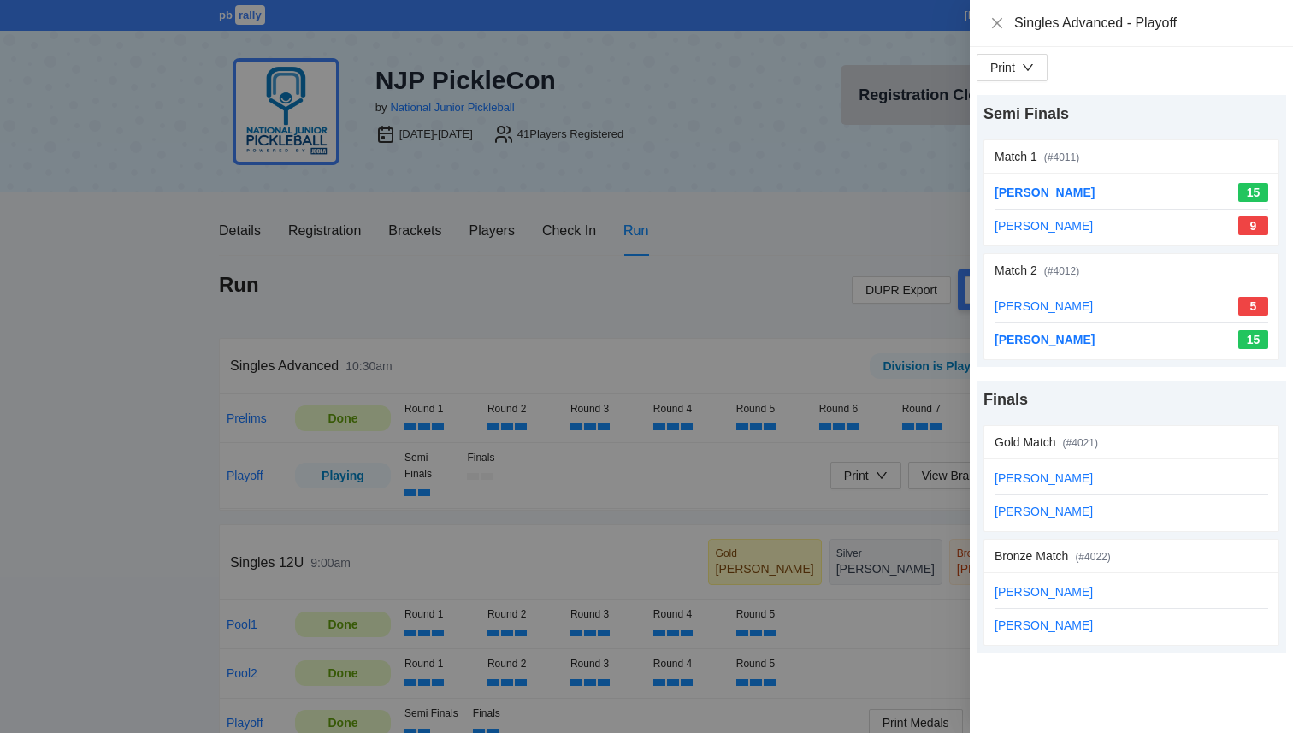
click at [828, 309] on div at bounding box center [646, 366] width 1293 height 733
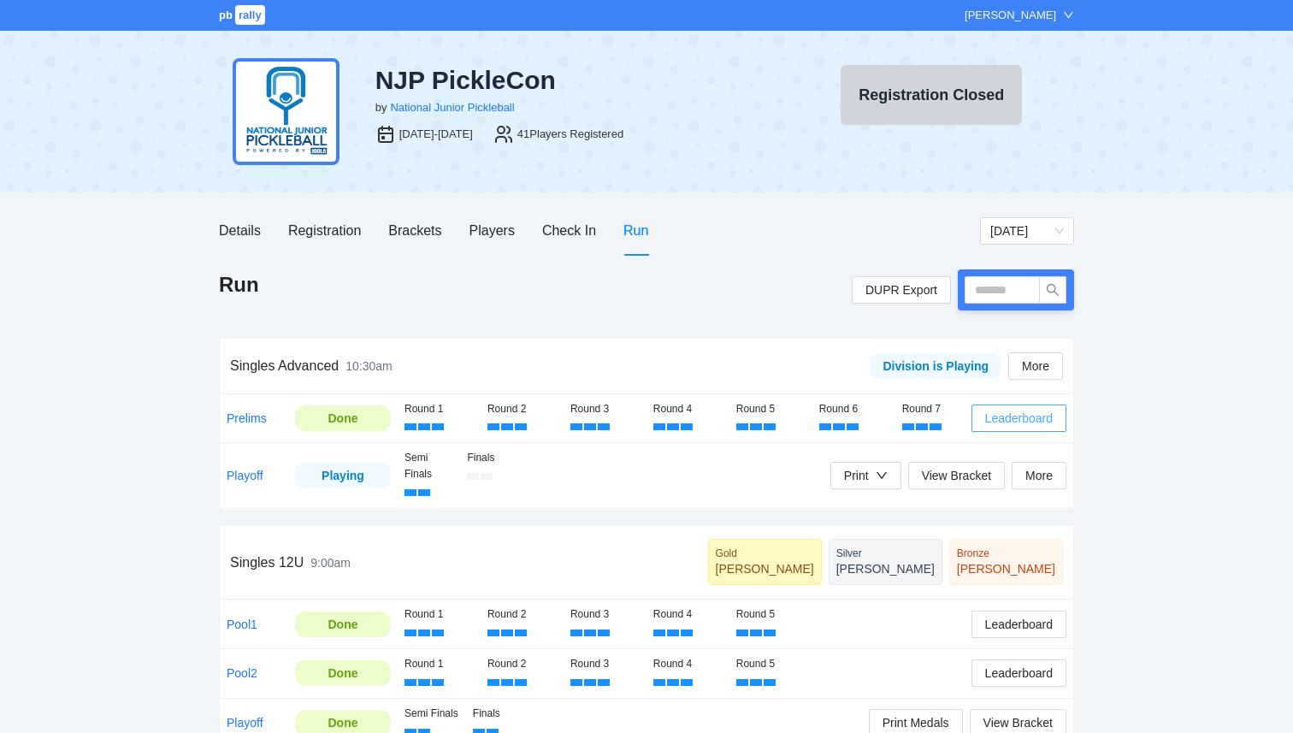
click at [1017, 422] on span "Leaderboard" at bounding box center [1019, 418] width 68 height 19
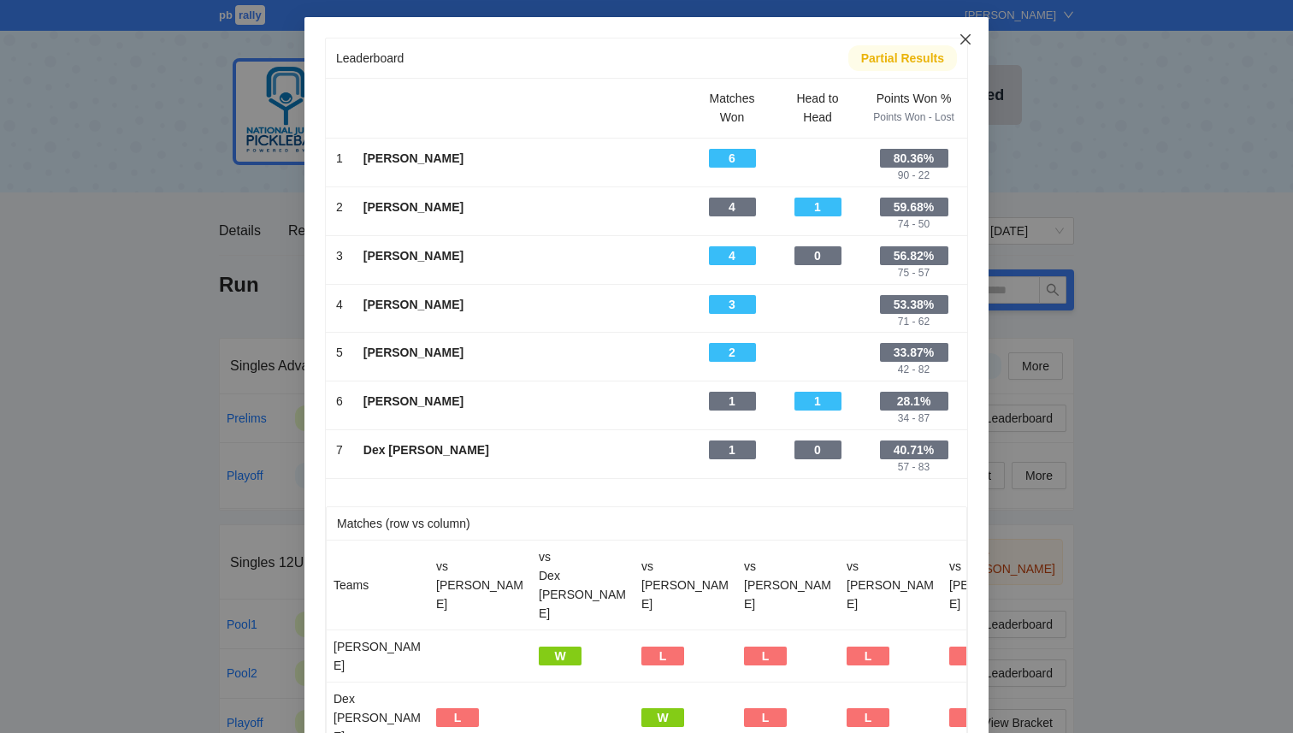
click at [963, 44] on icon "close" at bounding box center [965, 39] width 14 height 14
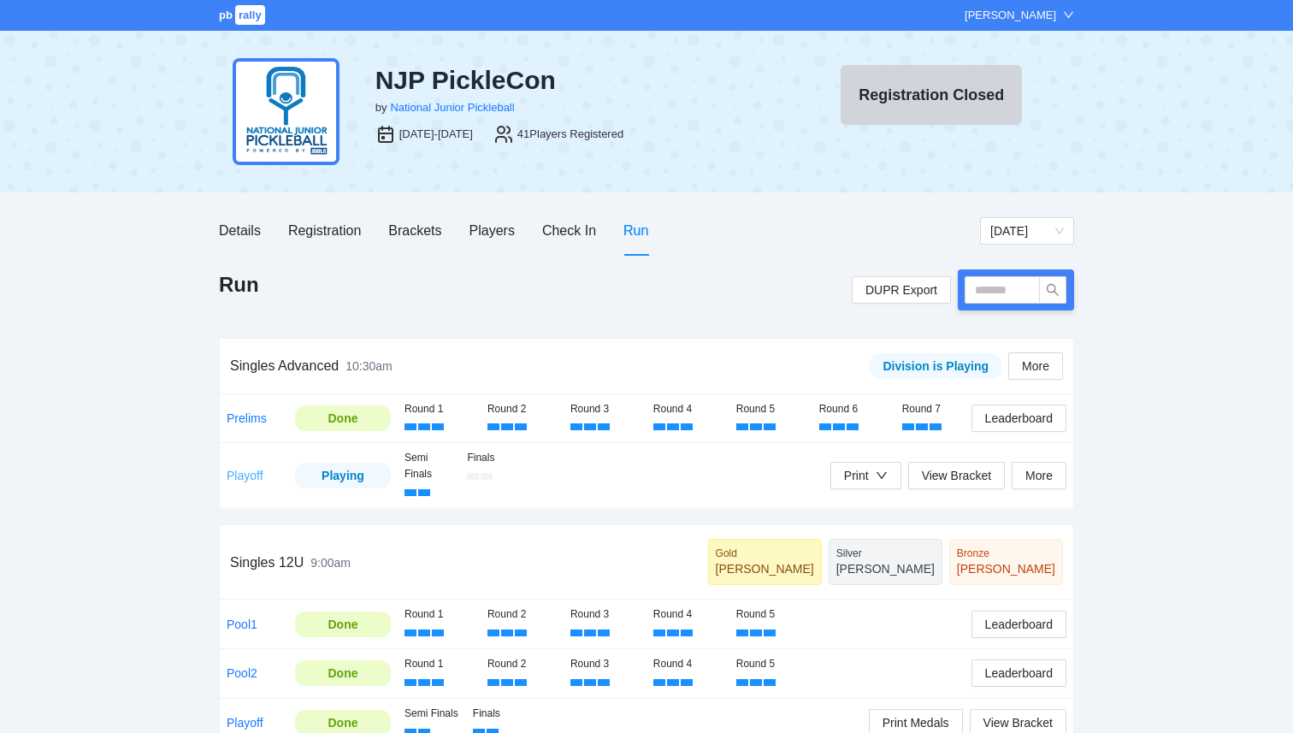
click at [254, 481] on link "Playoff" at bounding box center [245, 475] width 37 height 14
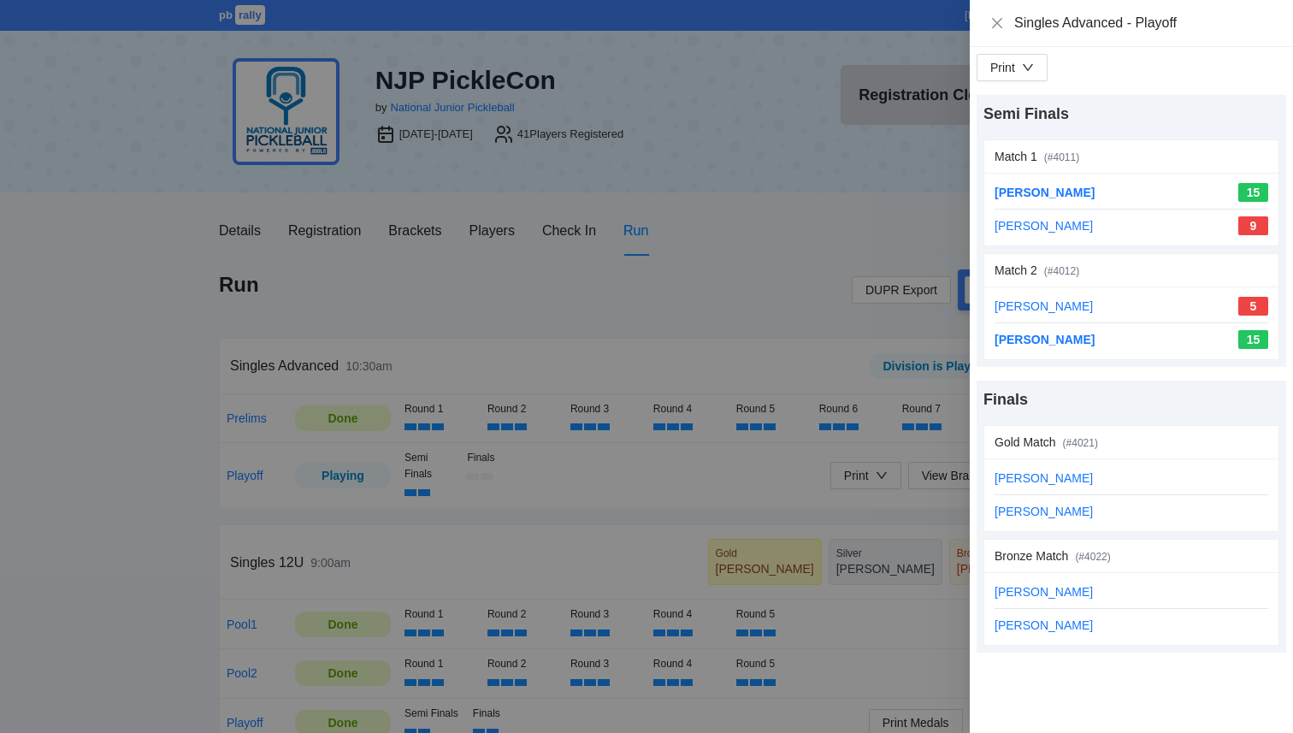
click at [424, 263] on div at bounding box center [646, 366] width 1293 height 733
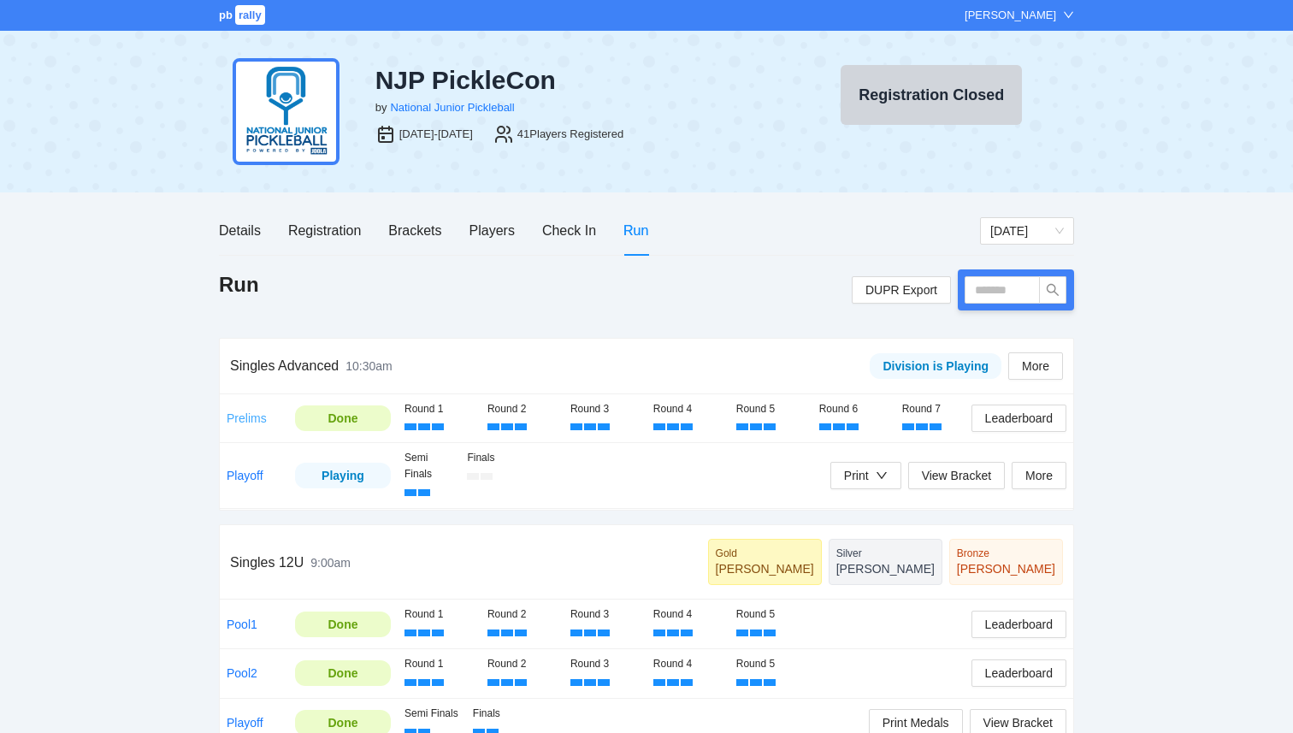
click at [245, 418] on link "Prelims" at bounding box center [247, 418] width 40 height 14
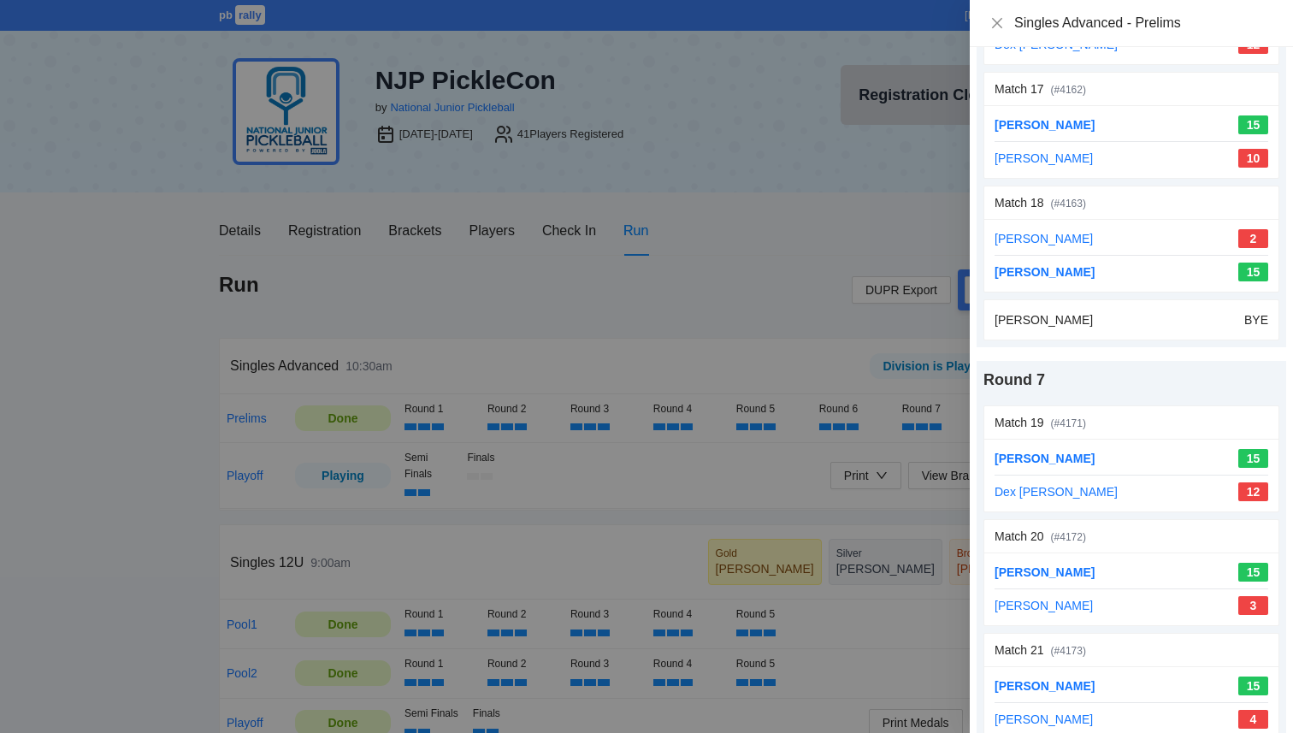
scroll to position [2485, 0]
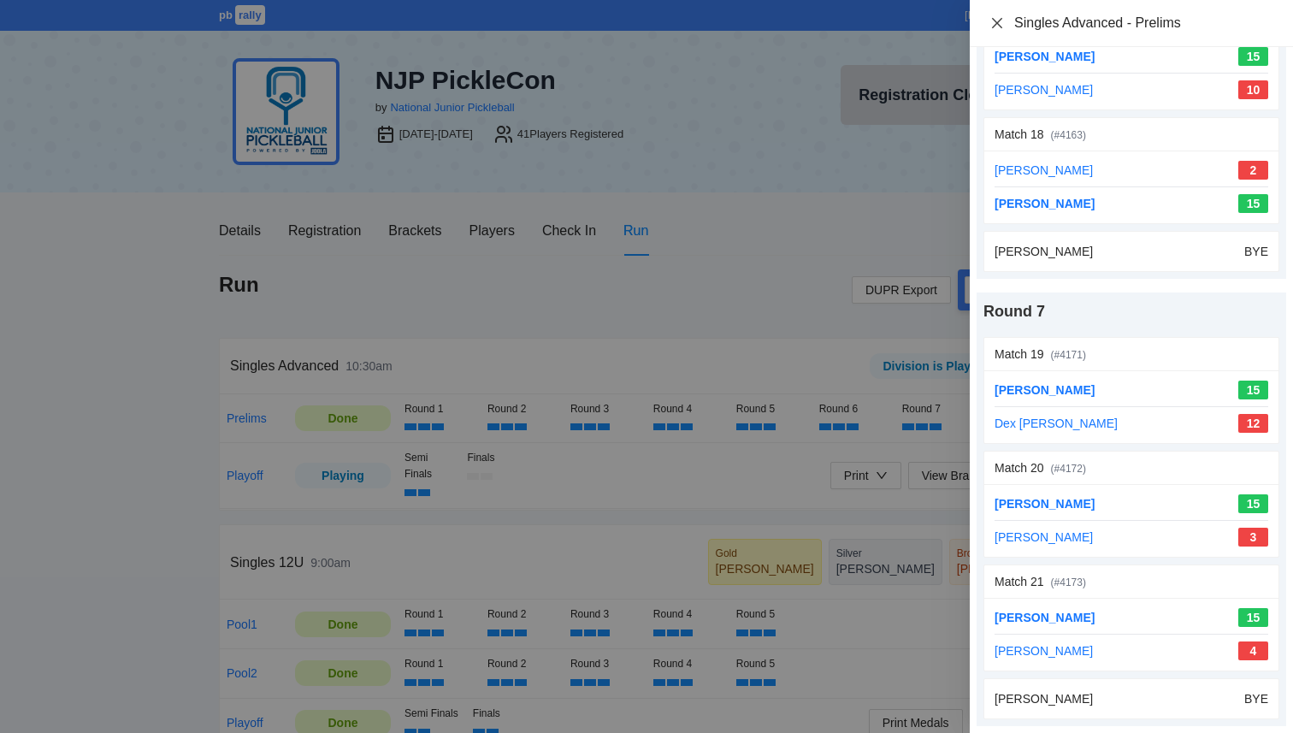
click at [998, 24] on icon "close" at bounding box center [997, 22] width 10 height 10
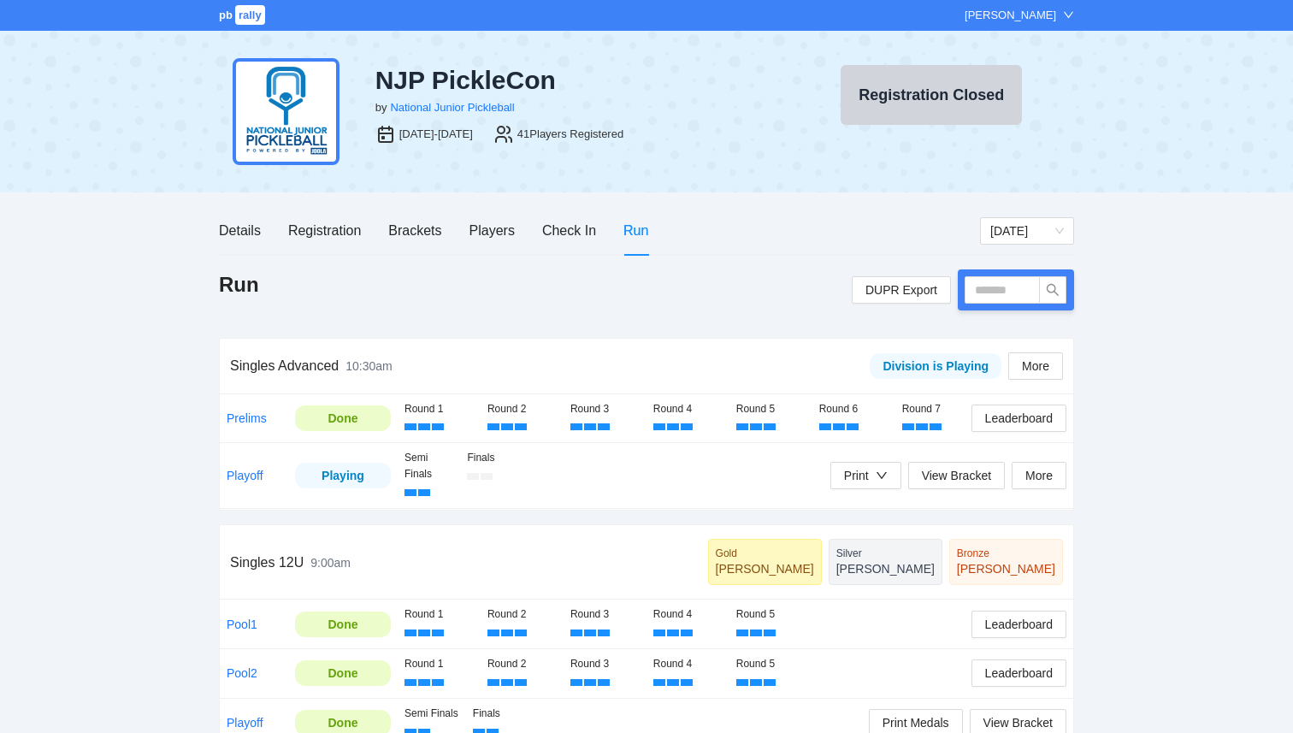
click at [674, 308] on div "Run DUPR Export" at bounding box center [646, 289] width 855 height 41
click at [505, 233] on div "Players" at bounding box center [491, 230] width 45 height 21
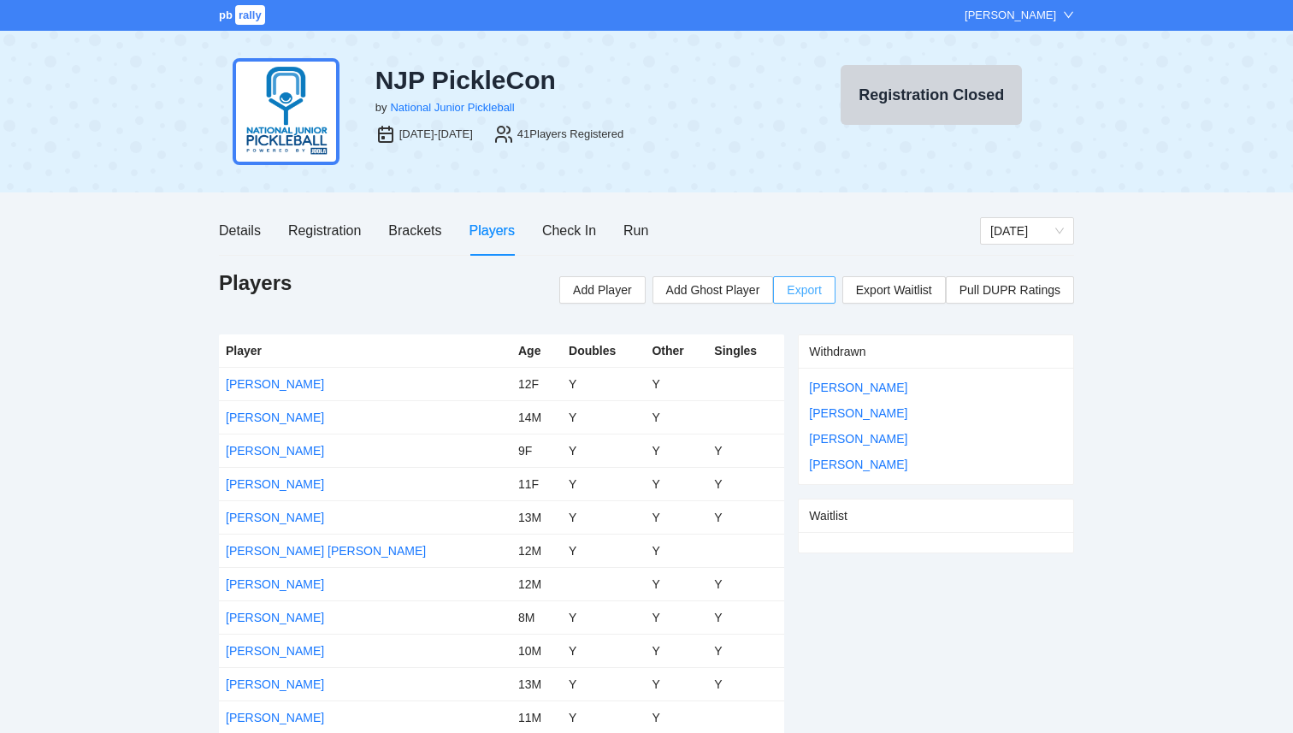
click at [809, 291] on span "Export" at bounding box center [804, 290] width 34 height 26
click at [640, 228] on div "Run" at bounding box center [635, 230] width 25 height 21
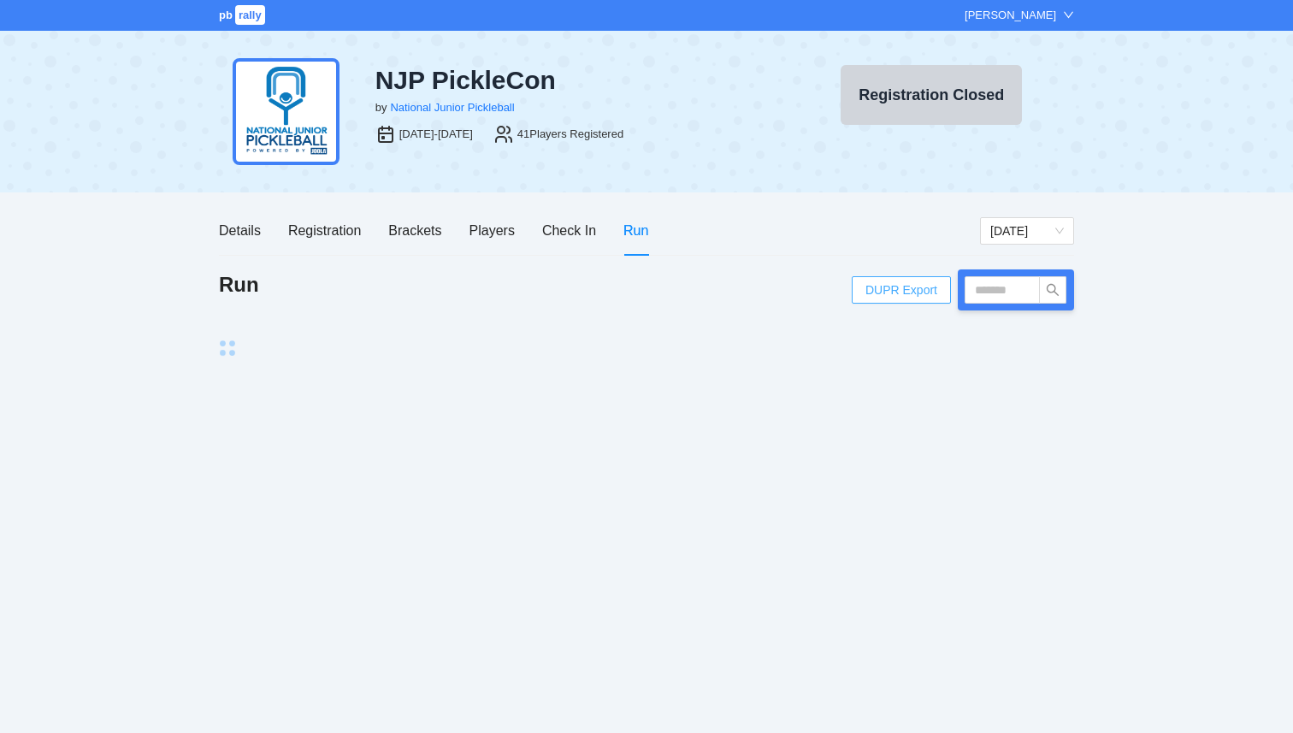
click at [911, 295] on span "DUPR Export" at bounding box center [901, 290] width 72 height 26
